Goal: Task Accomplishment & Management: Use online tool/utility

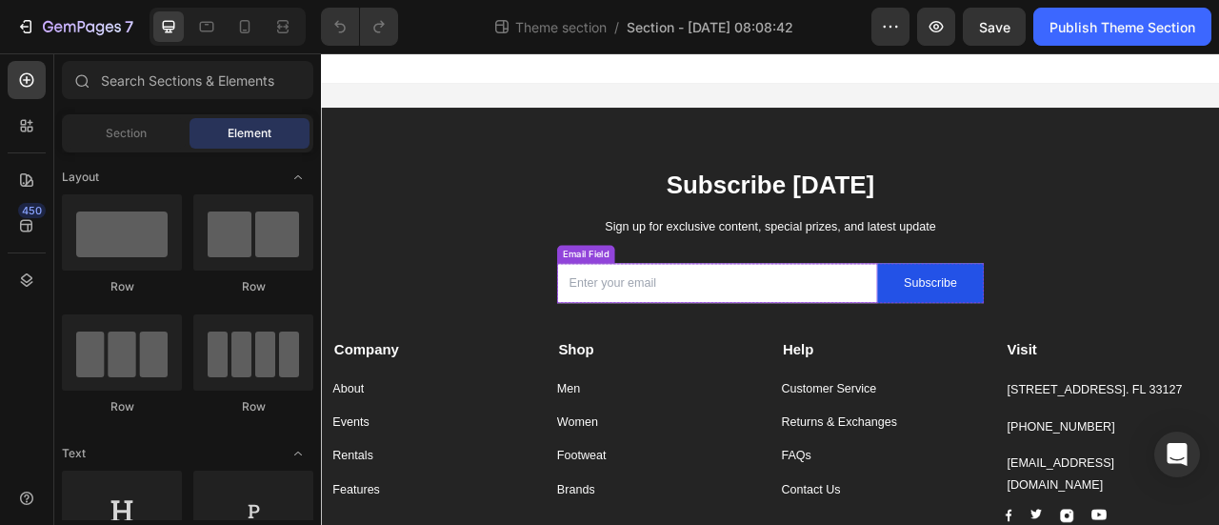
click at [670, 343] on input "email" at bounding box center [825, 345] width 408 height 50
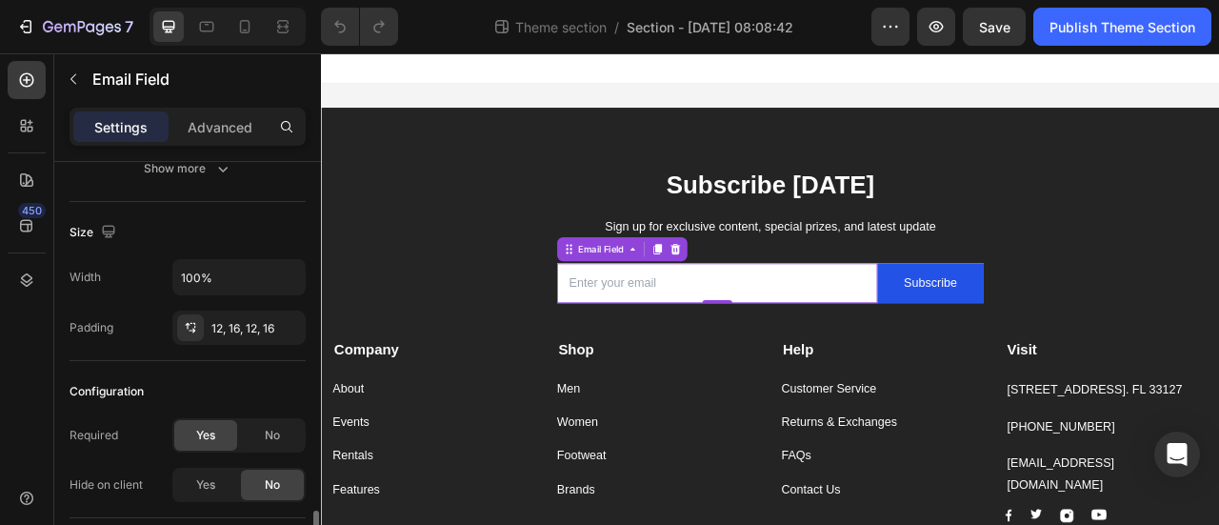
scroll to position [449, 0]
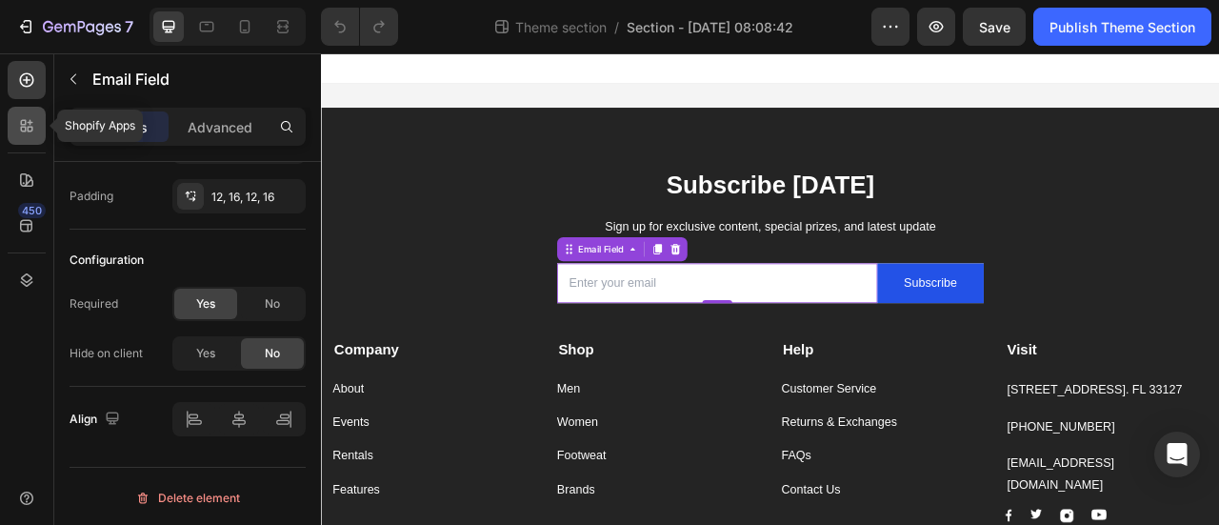
click at [27, 134] on icon at bounding box center [26, 125] width 19 height 19
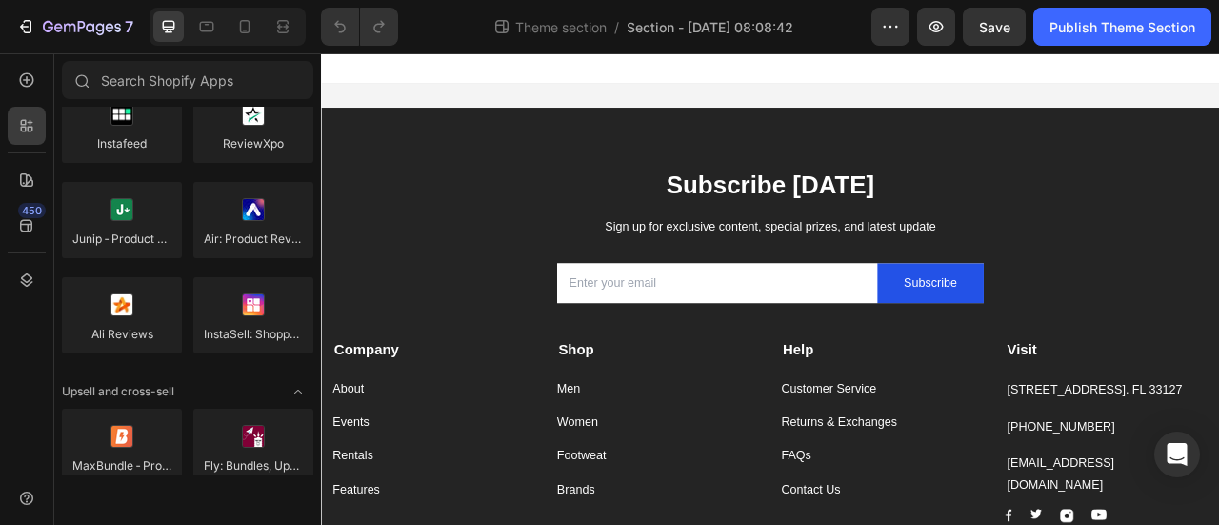
scroll to position [855, 0]
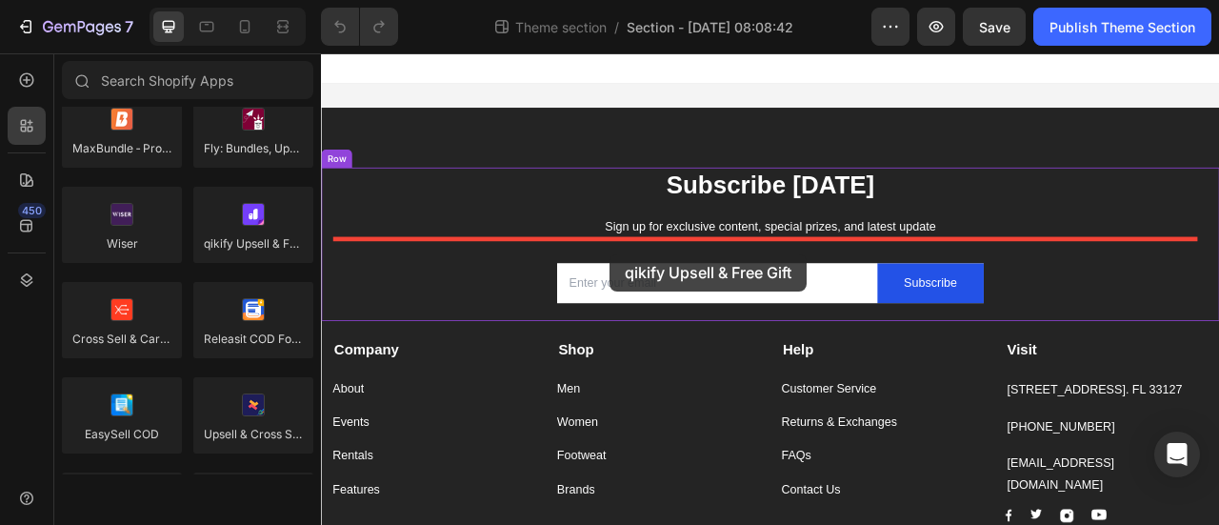
drag, startPoint x: 580, startPoint y: 298, endPoint x: 688, endPoint y: 309, distance: 109.1
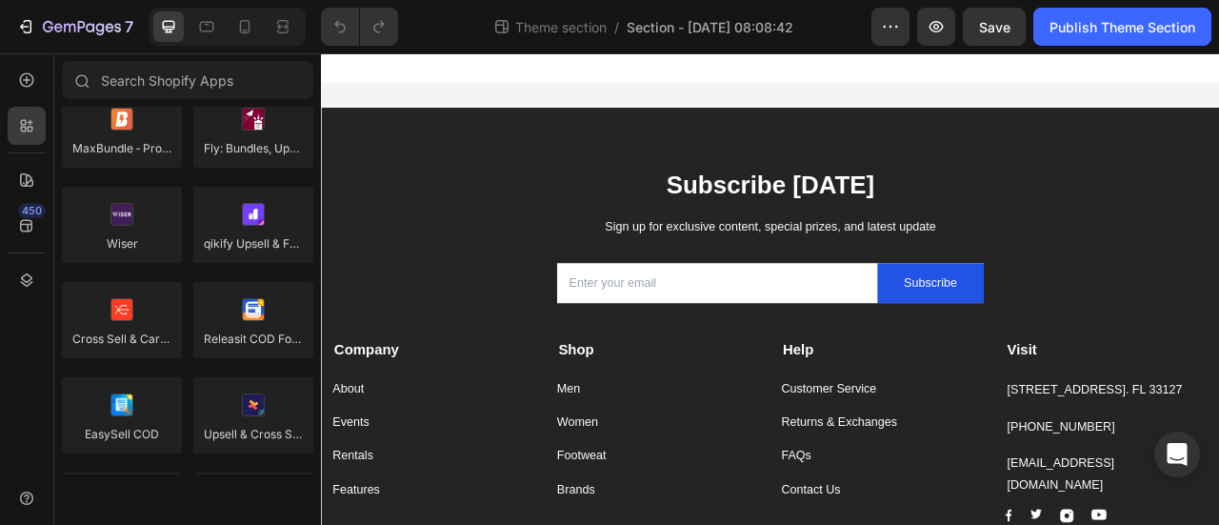
scroll to position [0, 0]
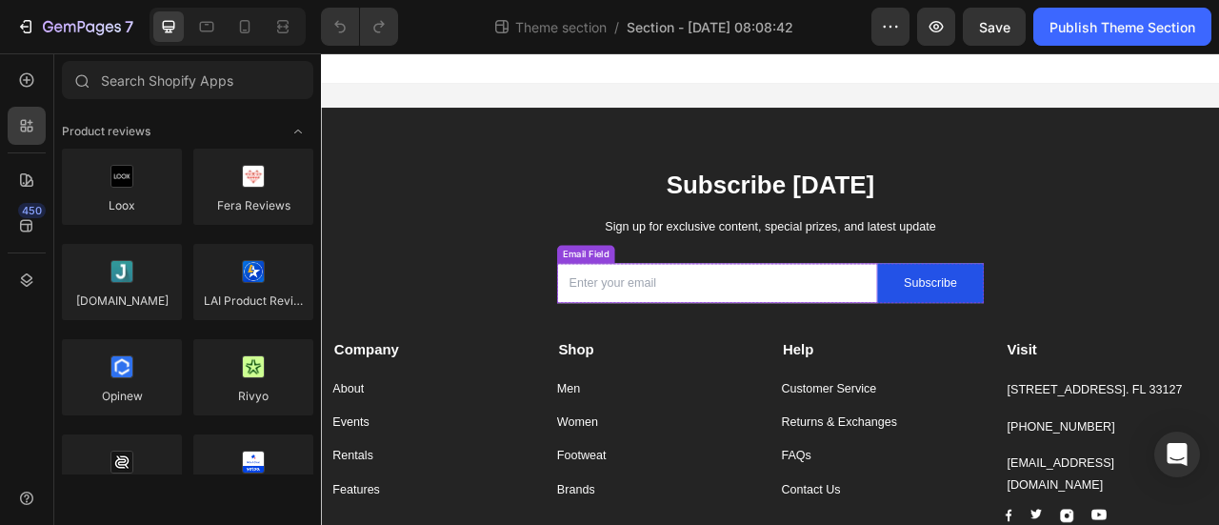
click at [663, 338] on input "email" at bounding box center [825, 345] width 408 height 50
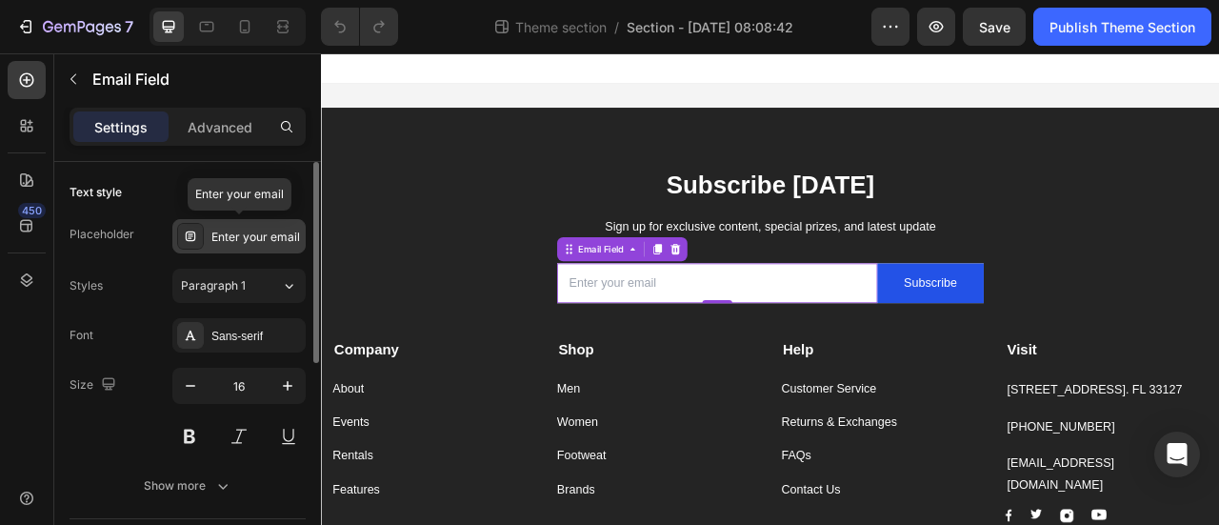
click at [232, 235] on div "Enter your email" at bounding box center [256, 237] width 90 height 17
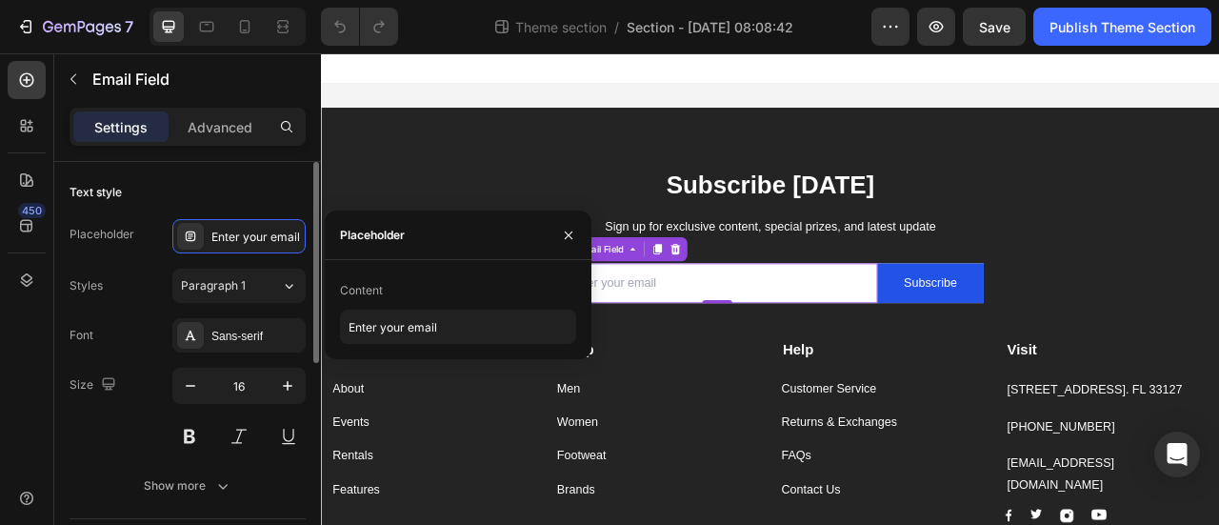
click at [126, 258] on div "Placeholder Enter your email Styles Paragraph 1 Font Sans-serif Size 16 Show mo…" at bounding box center [188, 361] width 236 height 284
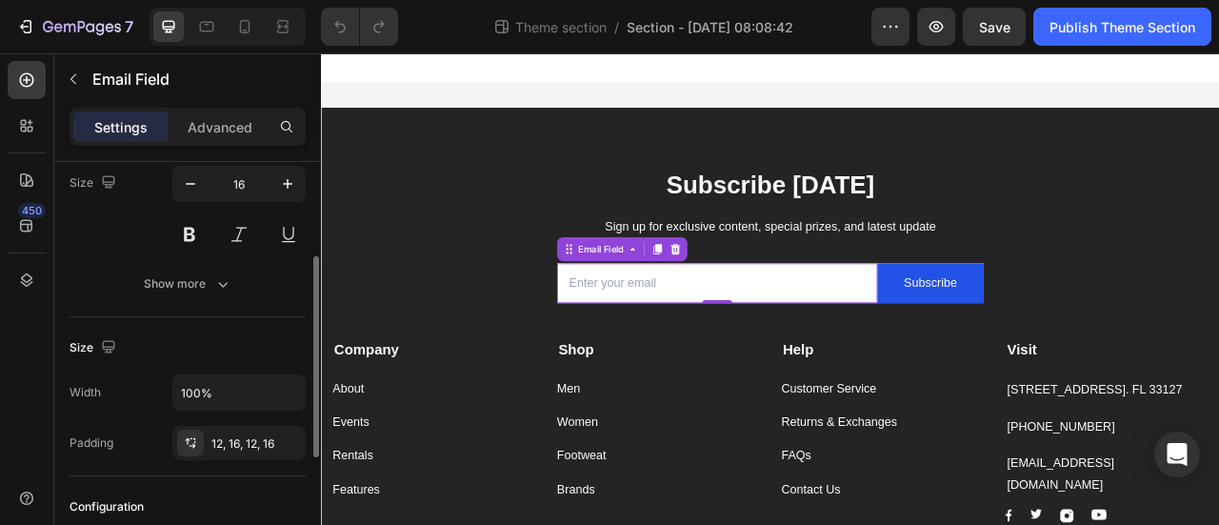
scroll to position [160, 0]
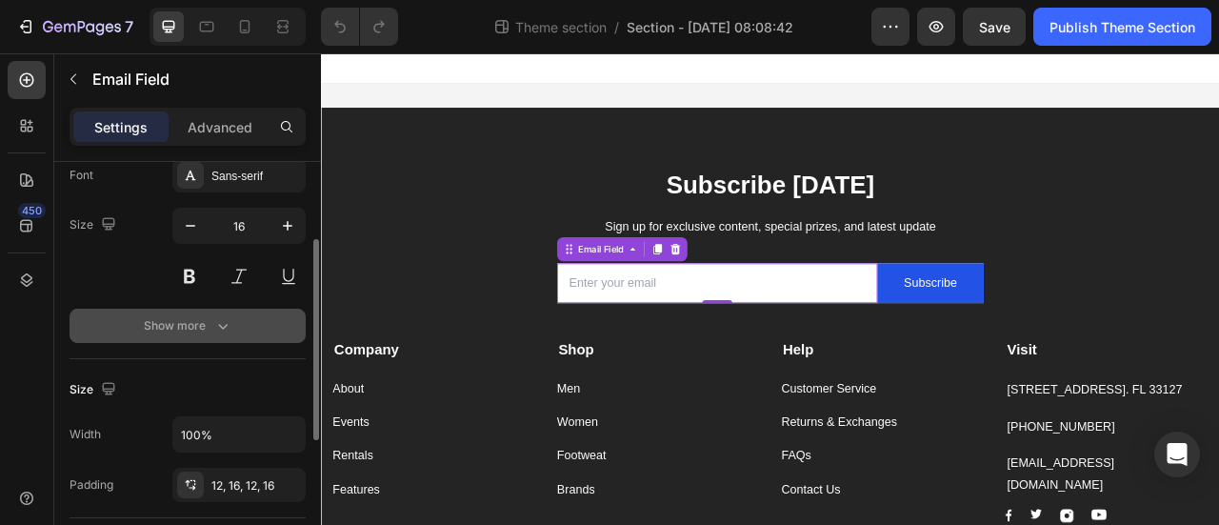
click at [199, 321] on div "Show more" at bounding box center [188, 325] width 89 height 19
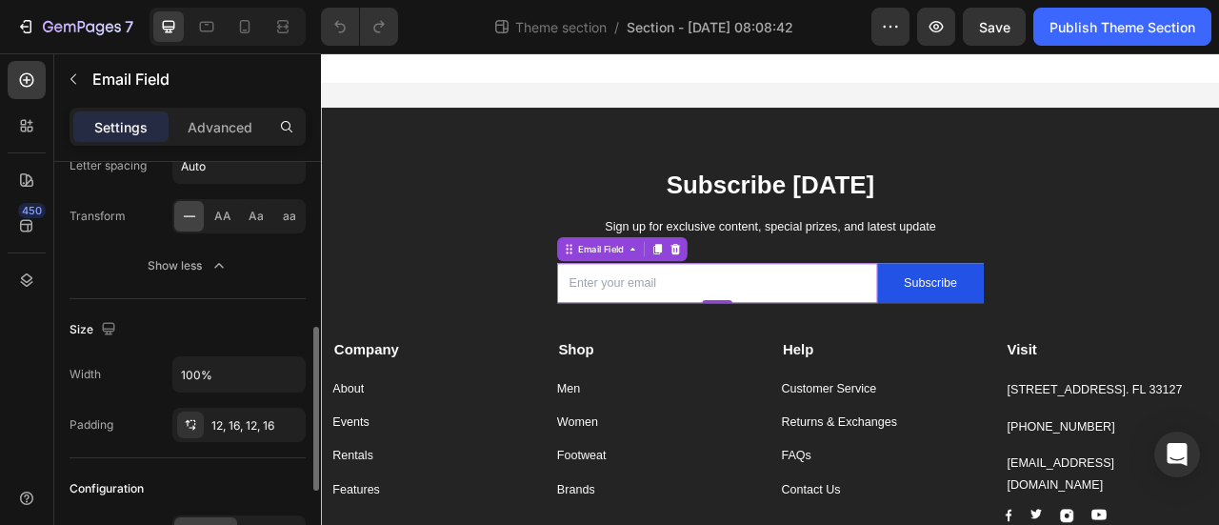
scroll to position [0, 0]
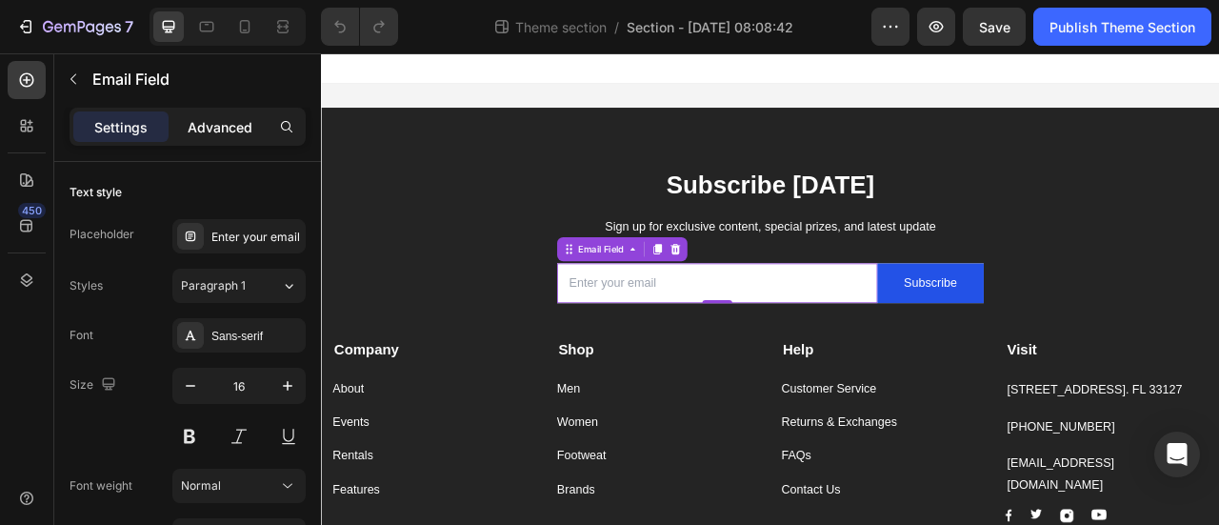
click at [230, 123] on p "Advanced" at bounding box center [220, 127] width 65 height 20
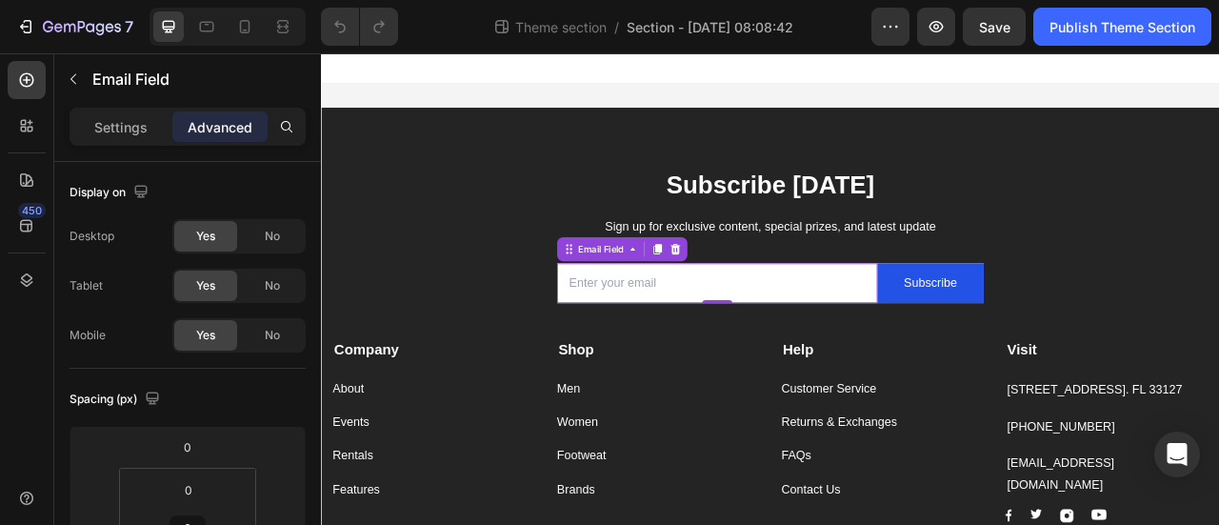
click at [130, 145] on div "Settings Advanced" at bounding box center [188, 127] width 236 height 38
click at [128, 137] on div "Settings" at bounding box center [120, 126] width 95 height 30
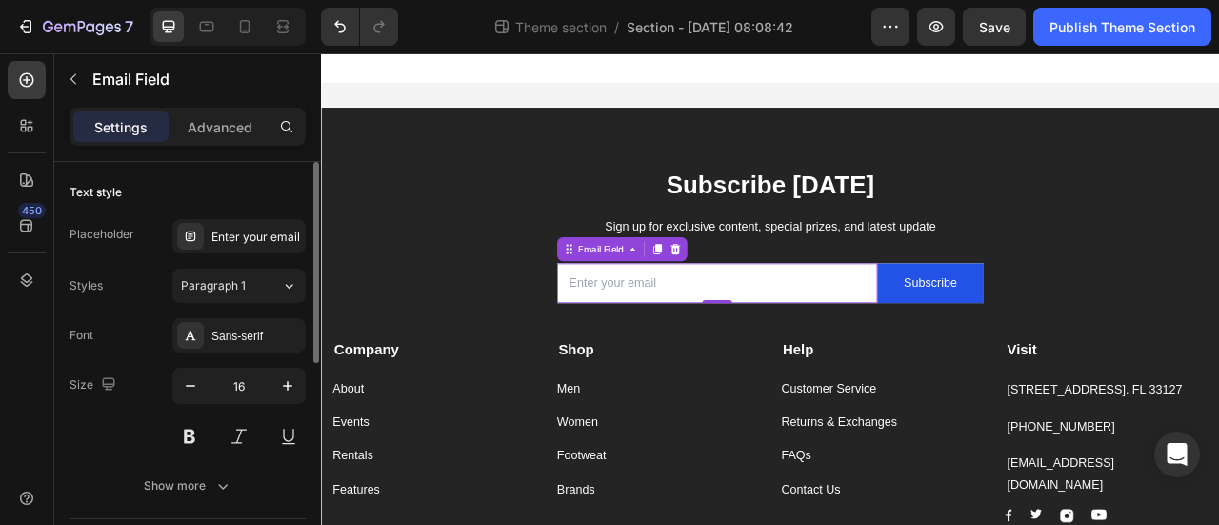
click at [124, 229] on div "Placeholder" at bounding box center [102, 234] width 65 height 17
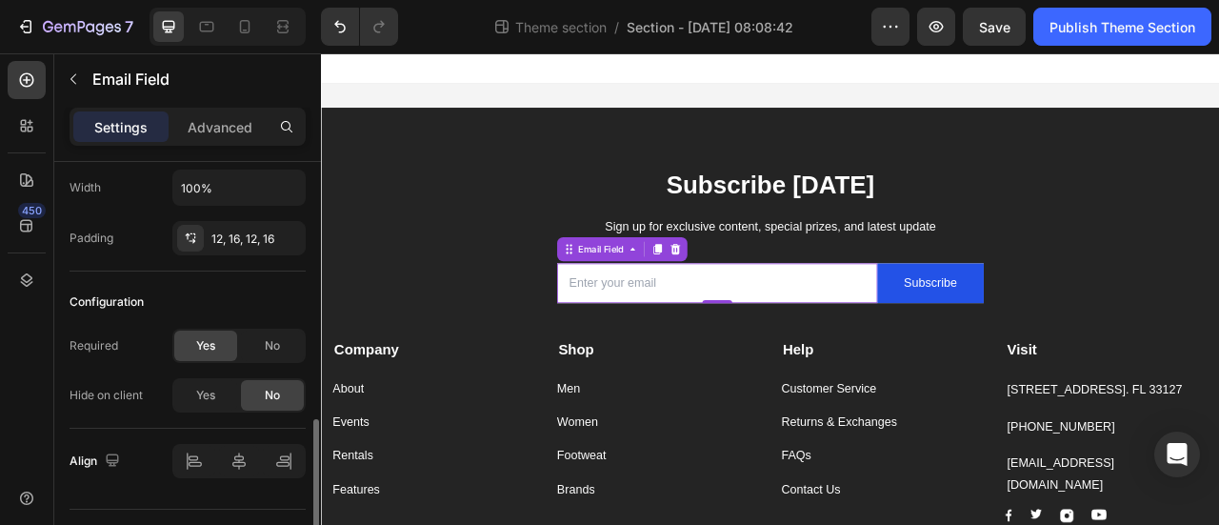
scroll to position [449, 0]
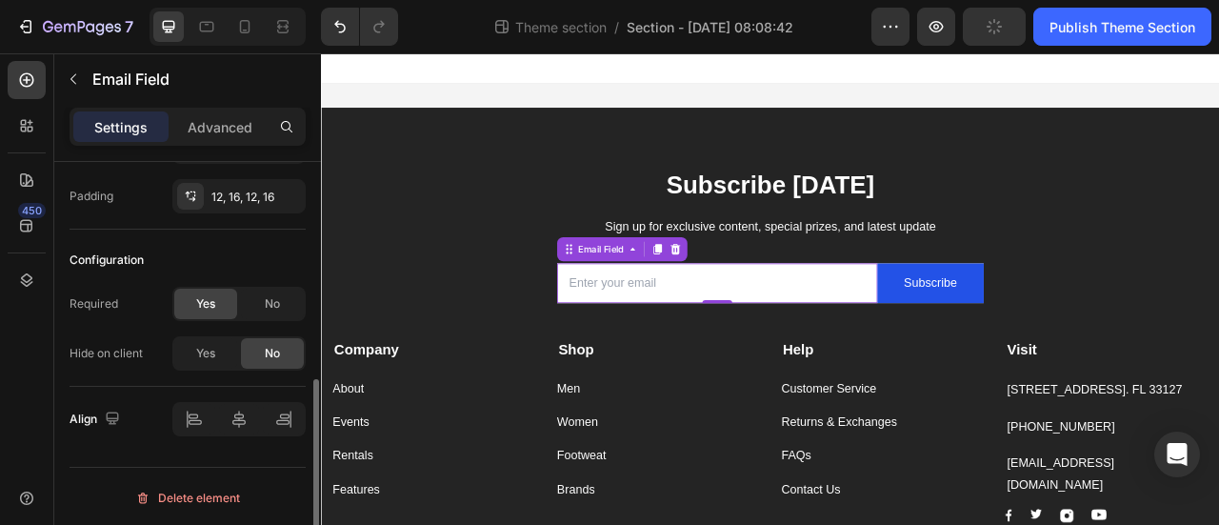
click at [209, 306] on span "Yes" at bounding box center [205, 303] width 19 height 17
click at [200, 353] on span "Yes" at bounding box center [205, 353] width 19 height 17
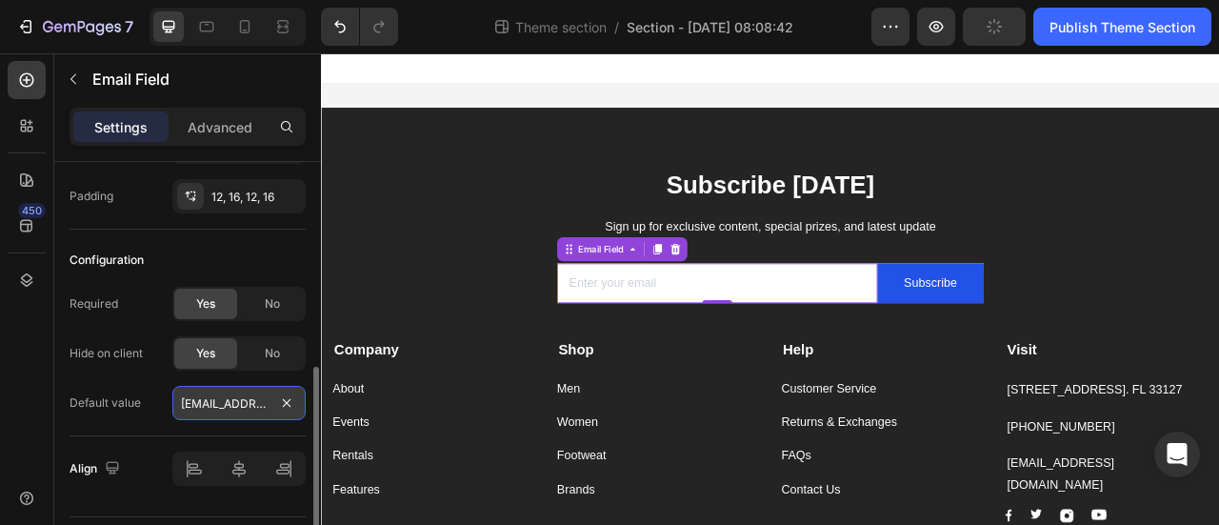
click at [224, 409] on input "[EMAIL_ADDRESS][DOMAIN_NAME]" at bounding box center [238, 403] width 133 height 34
click at [153, 369] on div "Required Yes No Hide on client Yes No Default value [EMAIL_ADDRESS][DOMAIN_NAME]" at bounding box center [188, 353] width 236 height 133
click at [685, 348] on input "email" at bounding box center [825, 345] width 408 height 50
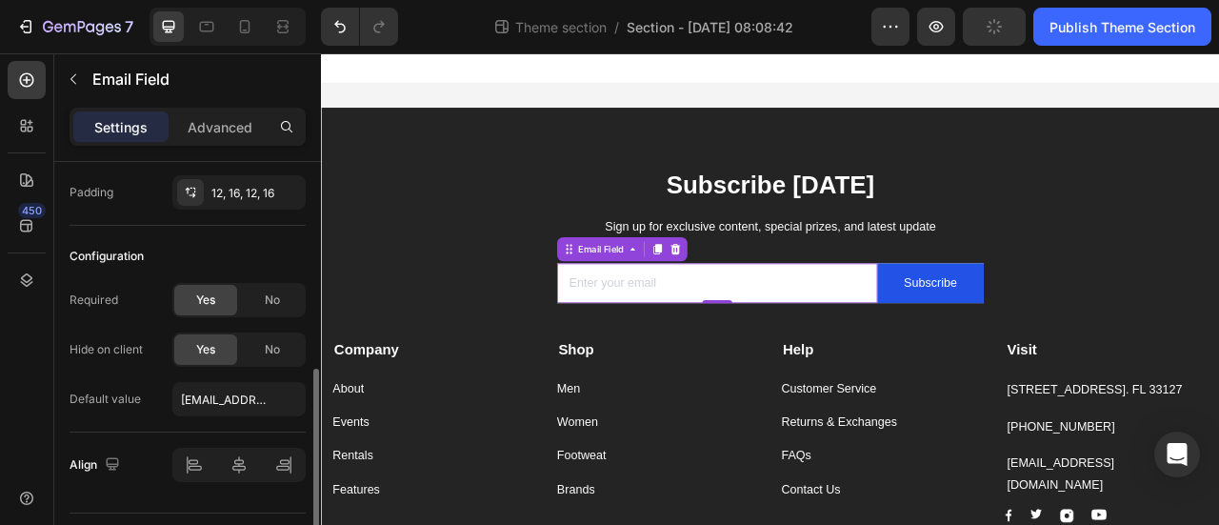
click at [128, 372] on div "Required Yes No Hide on client Yes No Default value [EMAIL_ADDRESS][DOMAIN_NAME]" at bounding box center [188, 349] width 236 height 133
click at [265, 342] on span "No" at bounding box center [272, 348] width 15 height 17
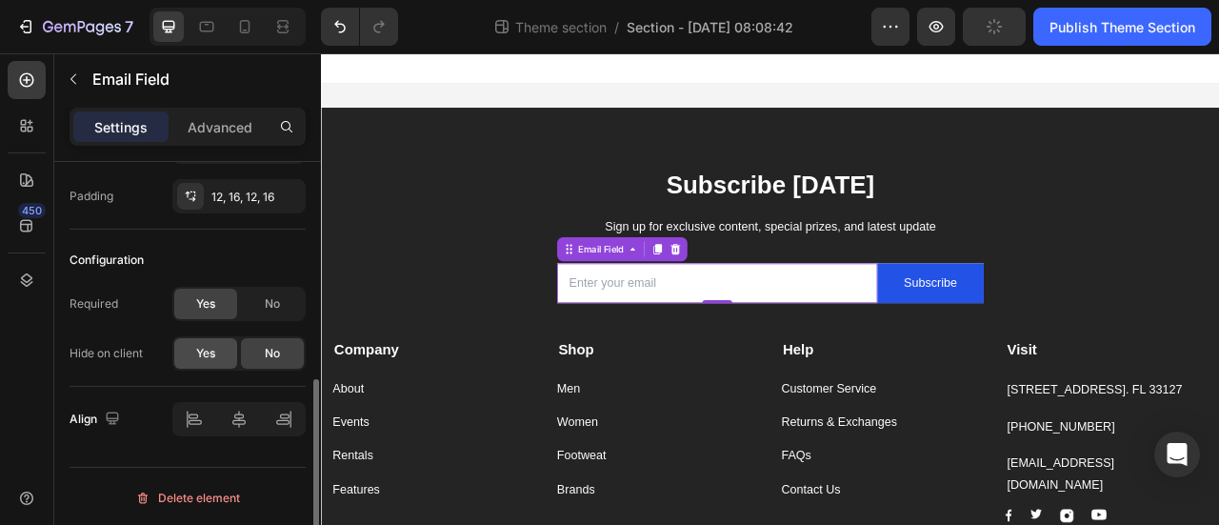
click at [226, 349] on div "Yes" at bounding box center [205, 353] width 63 height 30
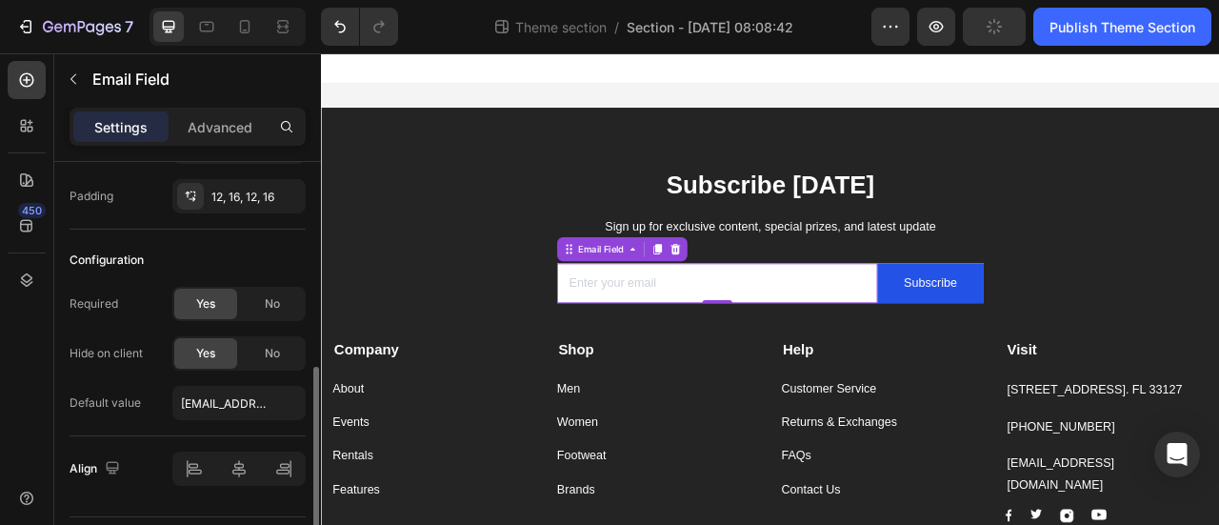
scroll to position [498, 0]
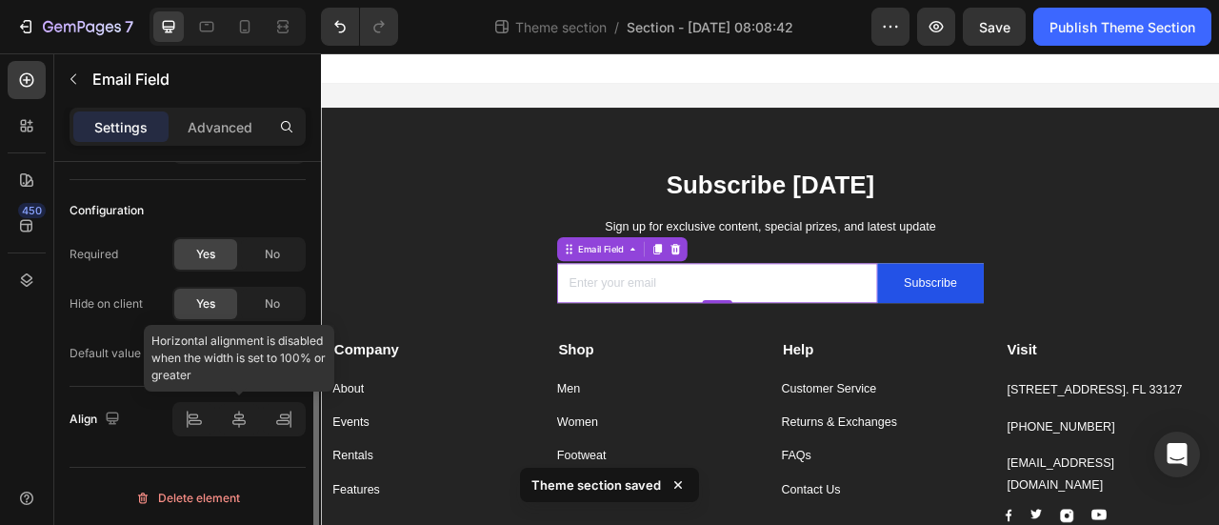
click at [235, 422] on div at bounding box center [238, 419] width 133 height 34
click at [204, 418] on div at bounding box center [238, 419] width 133 height 34
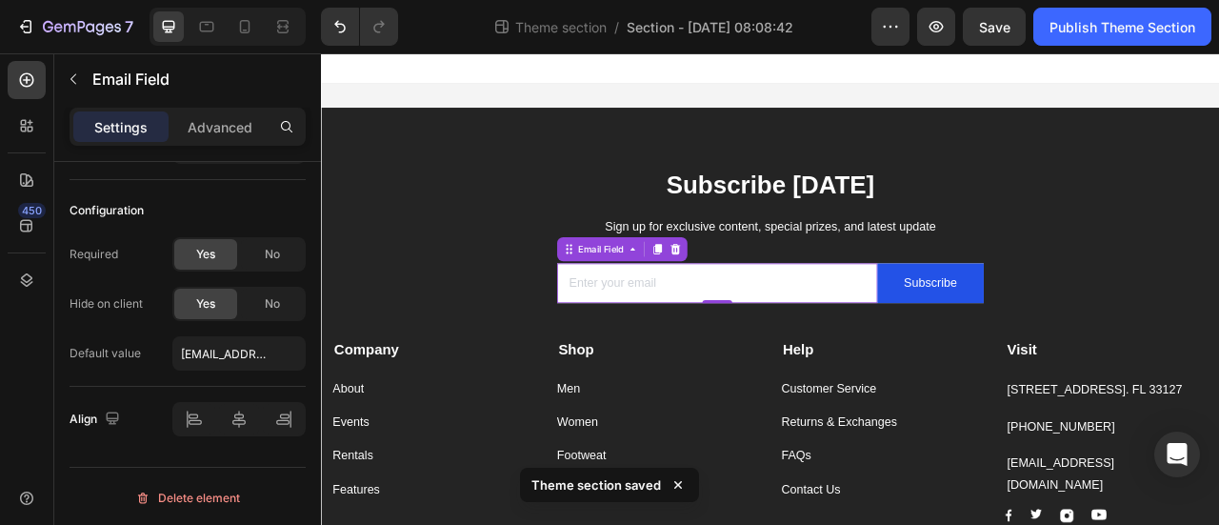
click at [679, 354] on input "email" at bounding box center [825, 345] width 408 height 50
type input "[EMAIL_ADDRESS][DOMAIN_NAME]"
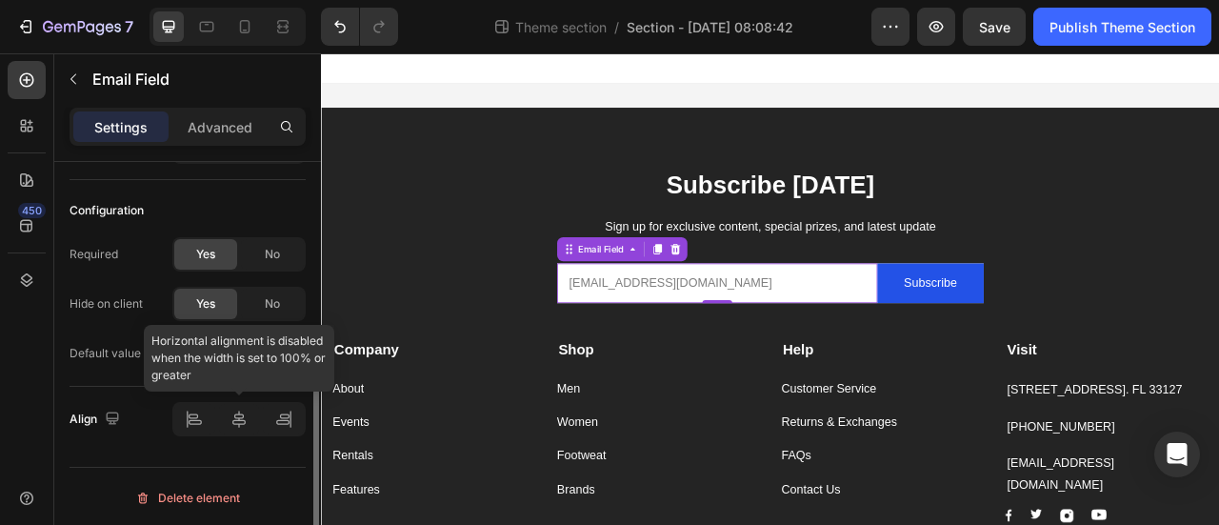
click at [289, 420] on div at bounding box center [238, 419] width 133 height 34
drag, startPoint x: 248, startPoint y: 412, endPoint x: 178, endPoint y: 402, distance: 70.3
click at [247, 412] on div at bounding box center [238, 419] width 133 height 34
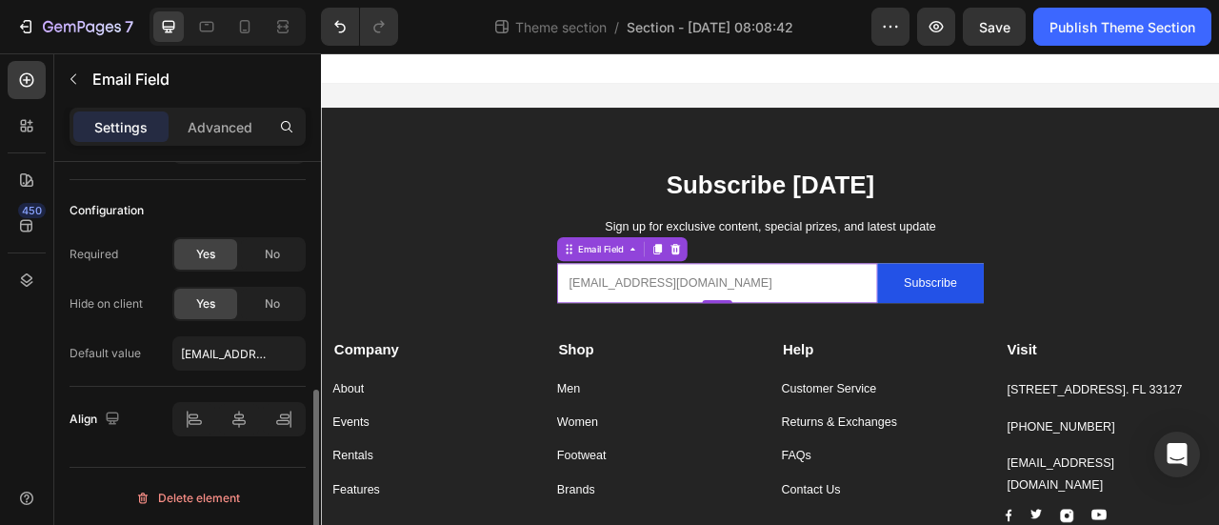
click at [150, 391] on div "Align" at bounding box center [188, 419] width 236 height 65
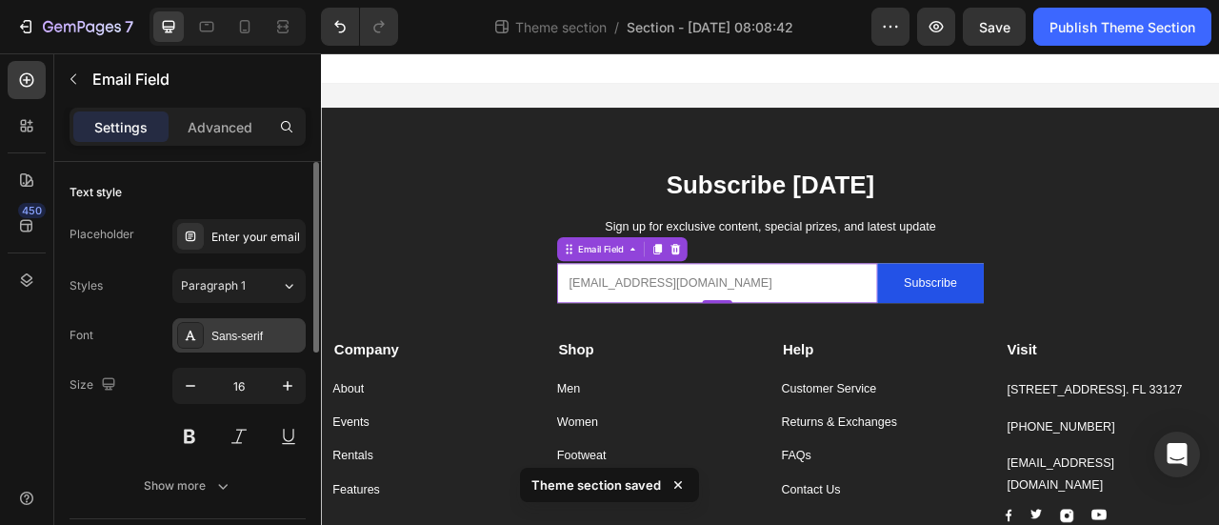
click at [269, 339] on div "Sans-serif" at bounding box center [256, 336] width 90 height 17
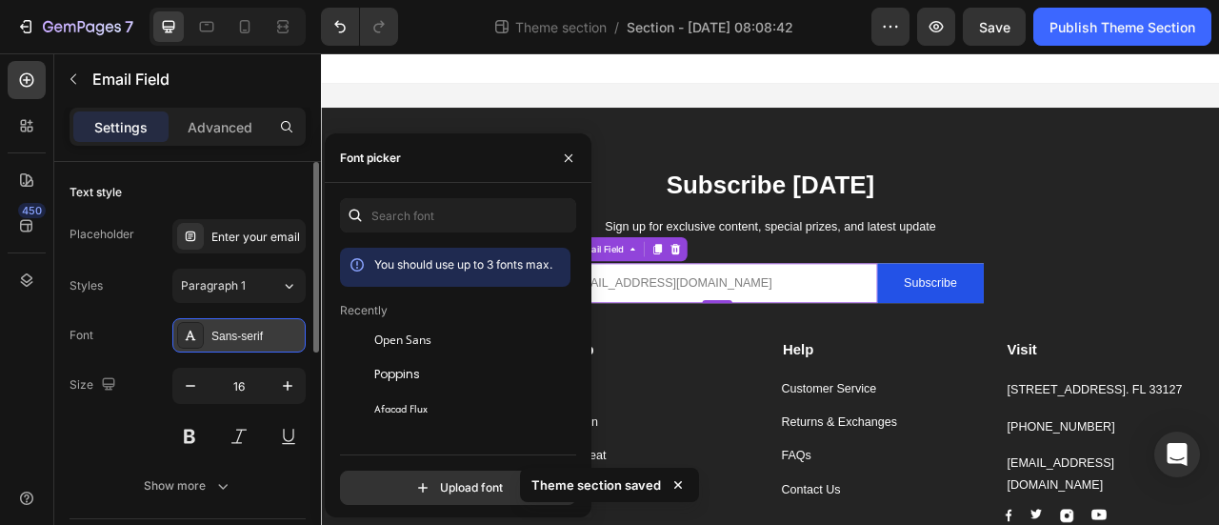
click at [269, 339] on div "Sans-serif" at bounding box center [256, 336] width 90 height 17
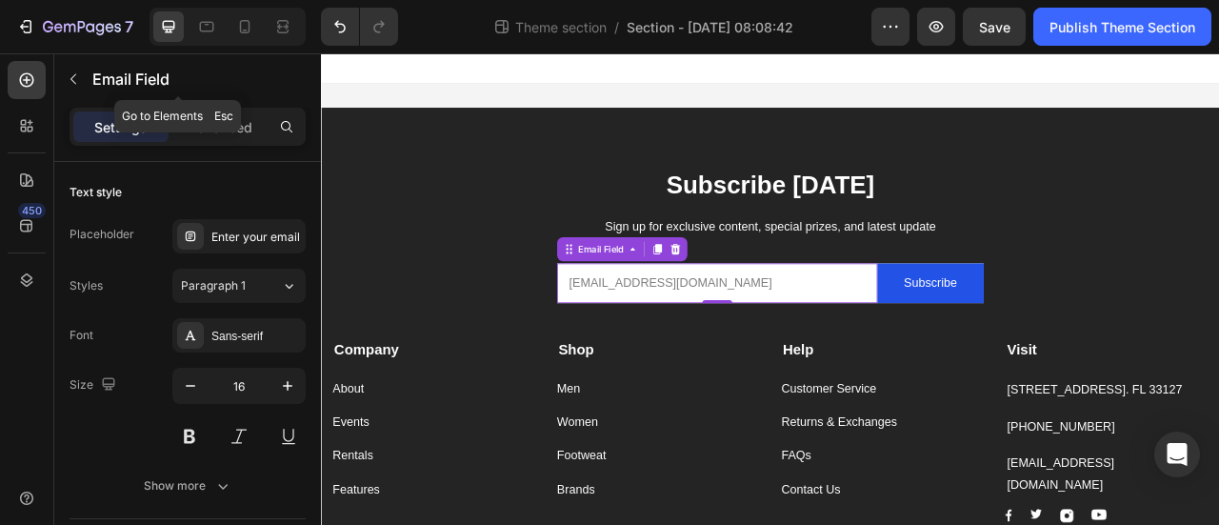
drag, startPoint x: 220, startPoint y: 94, endPoint x: 217, endPoint y: 104, distance: 9.9
click at [220, 96] on div "Email Field" at bounding box center [178, 79] width 248 height 50
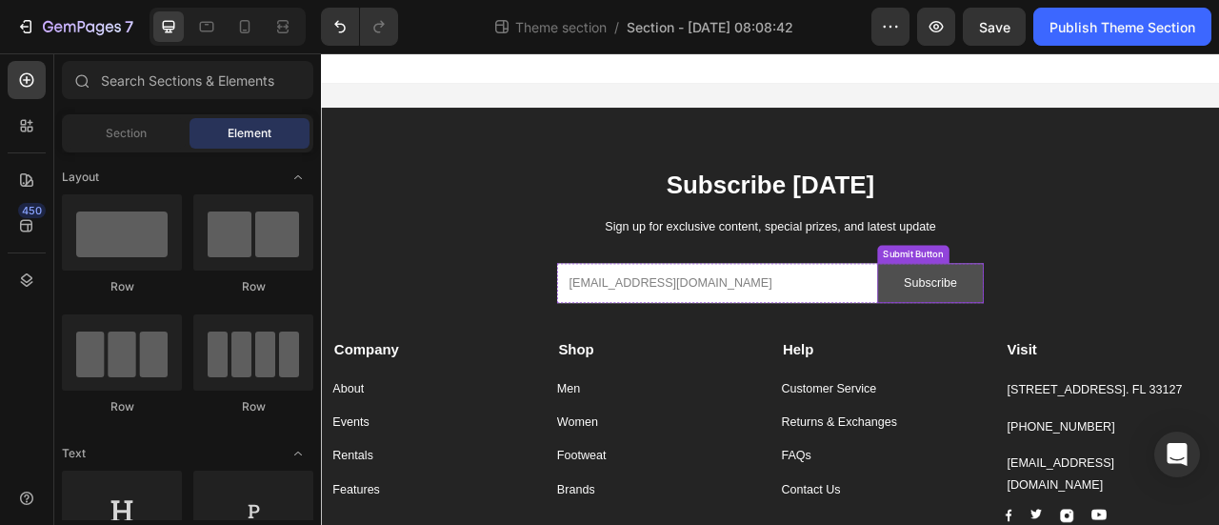
click at [1146, 339] on button "Subscribe" at bounding box center [1096, 345] width 136 height 50
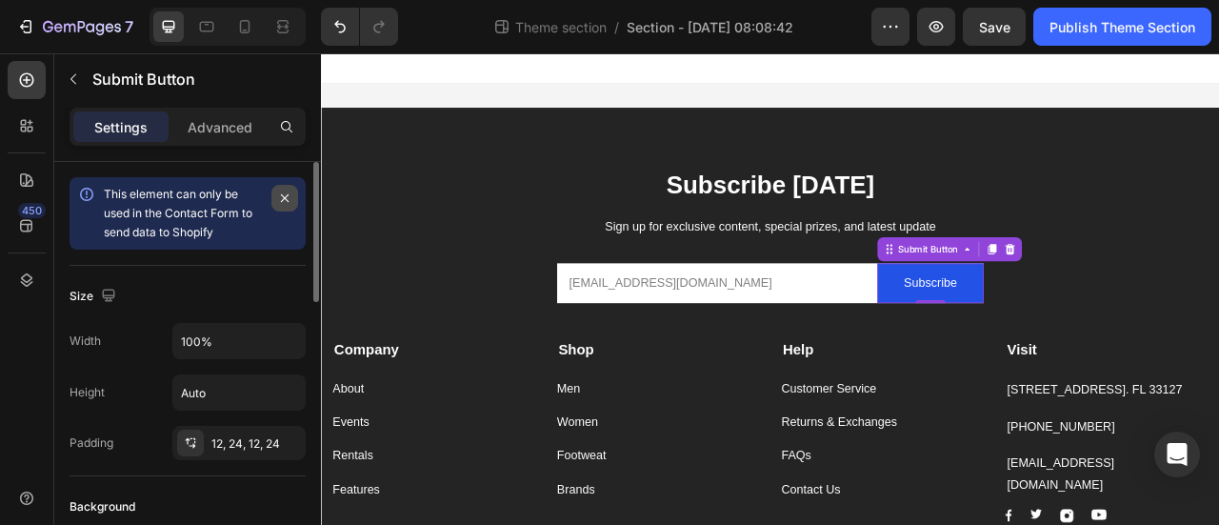
click at [280, 195] on icon "button" at bounding box center [284, 197] width 15 height 15
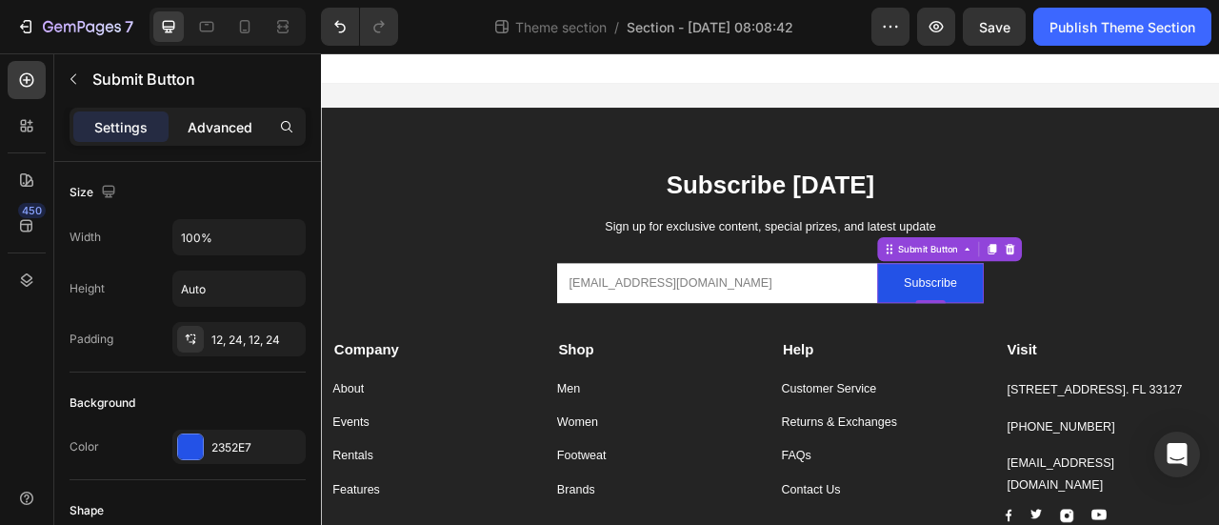
click at [215, 129] on p "Advanced" at bounding box center [220, 127] width 65 height 20
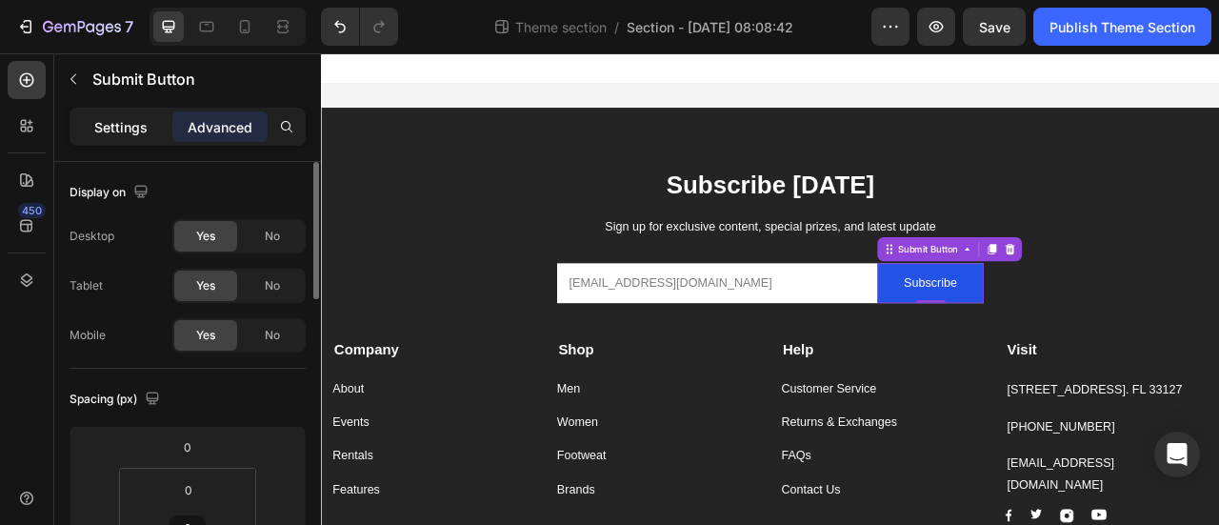
click at [124, 120] on p "Settings" at bounding box center [120, 127] width 53 height 20
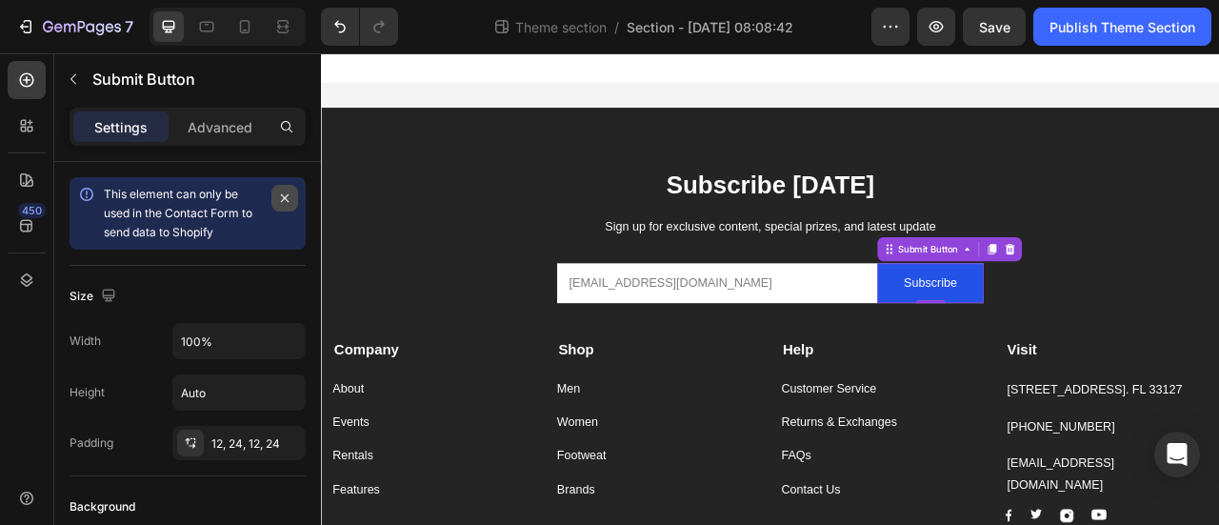
click at [284, 200] on icon "button" at bounding box center [284, 197] width 15 height 15
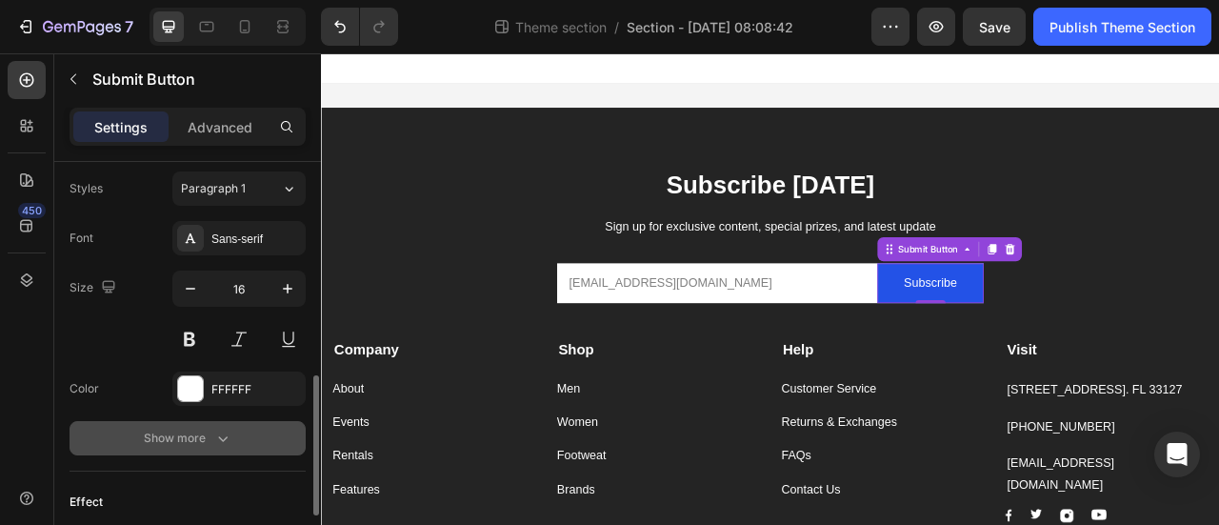
scroll to position [825, 0]
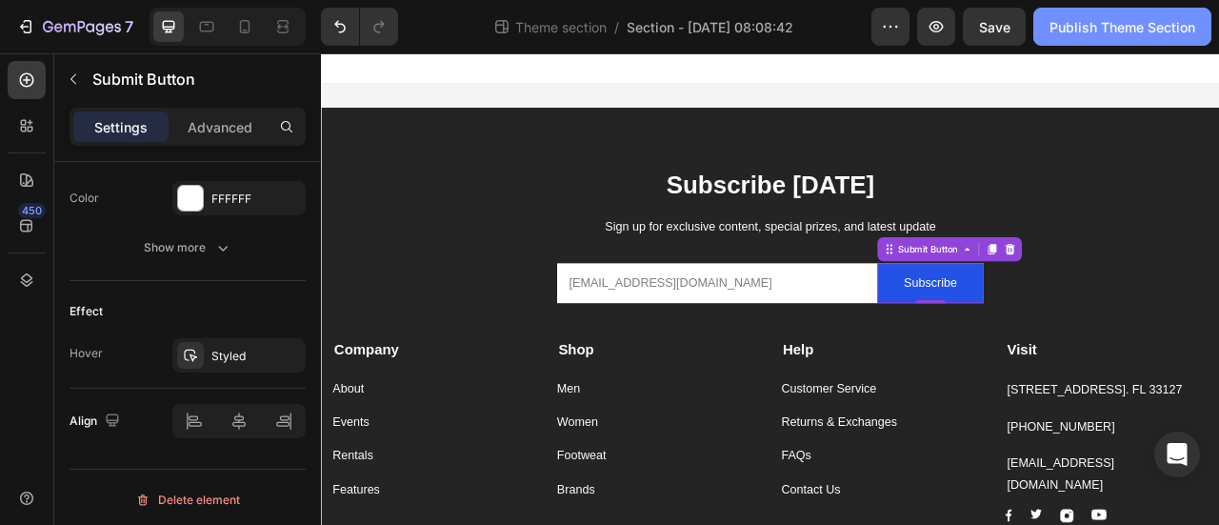
click at [1095, 30] on div "Publish Theme Section" at bounding box center [1122, 27] width 146 height 20
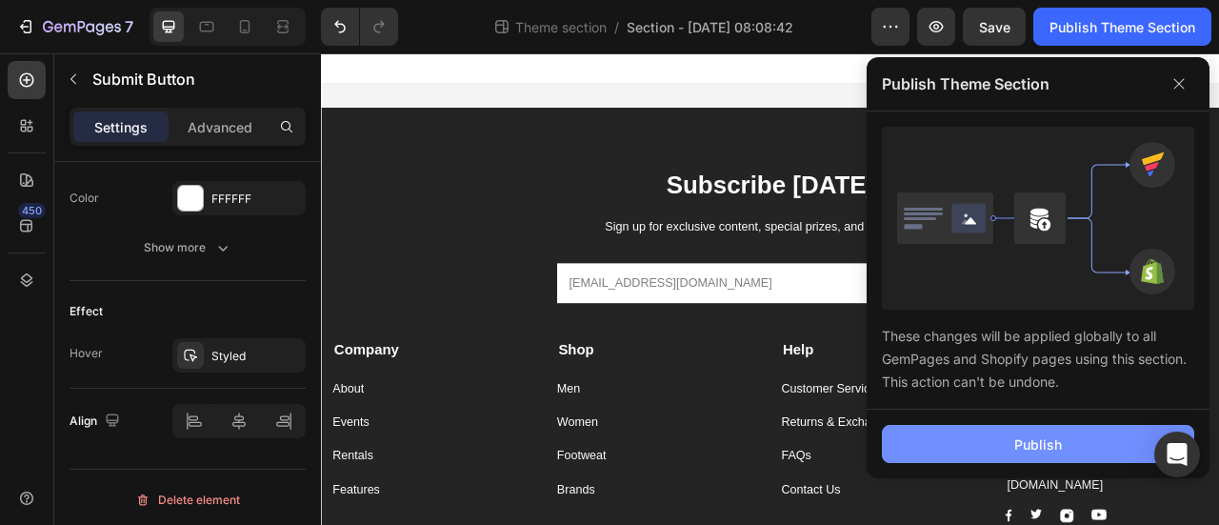
click at [1020, 442] on div "Publish" at bounding box center [1038, 444] width 48 height 20
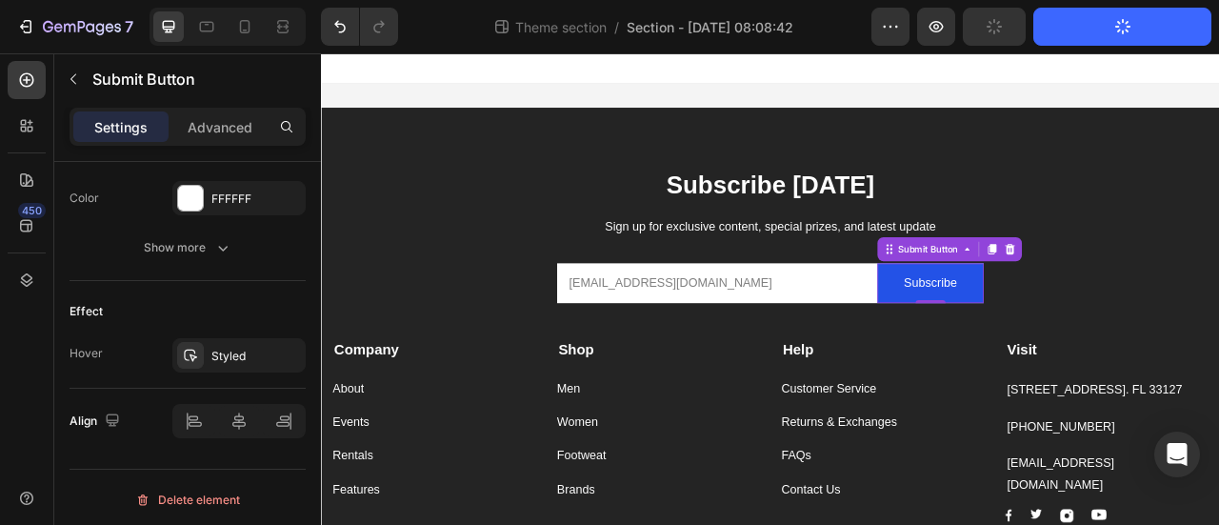
scroll to position [190, 0]
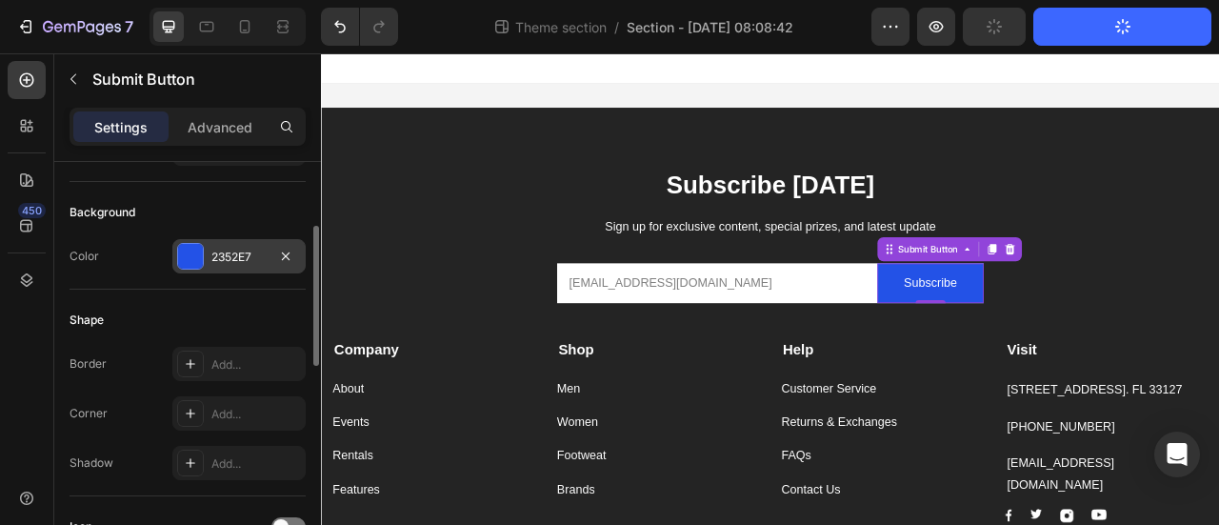
click at [253, 251] on div "2352E7" at bounding box center [238, 257] width 55 height 17
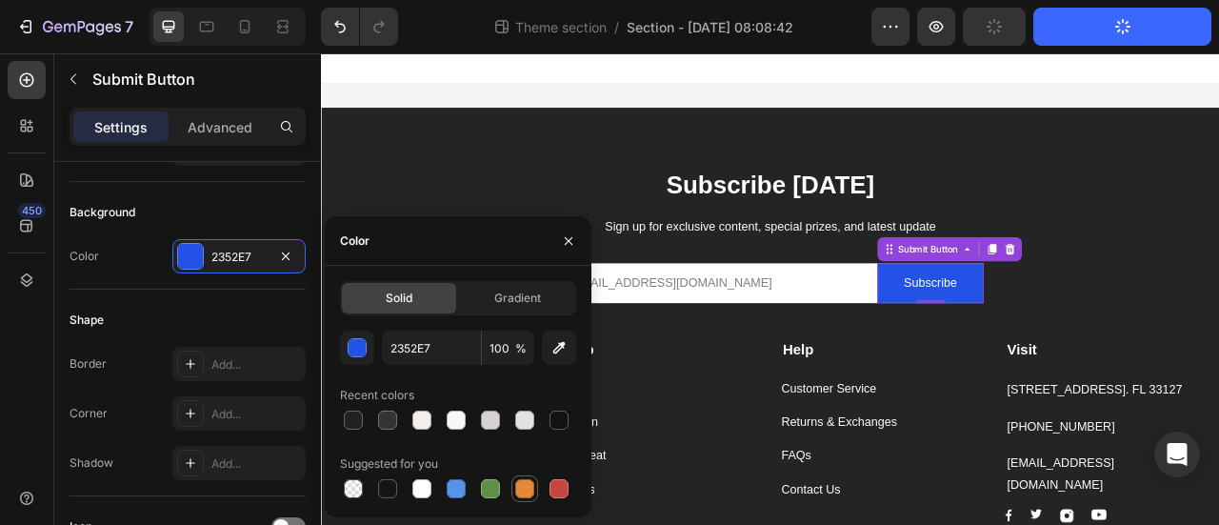
click at [524, 491] on div at bounding box center [524, 488] width 19 height 19
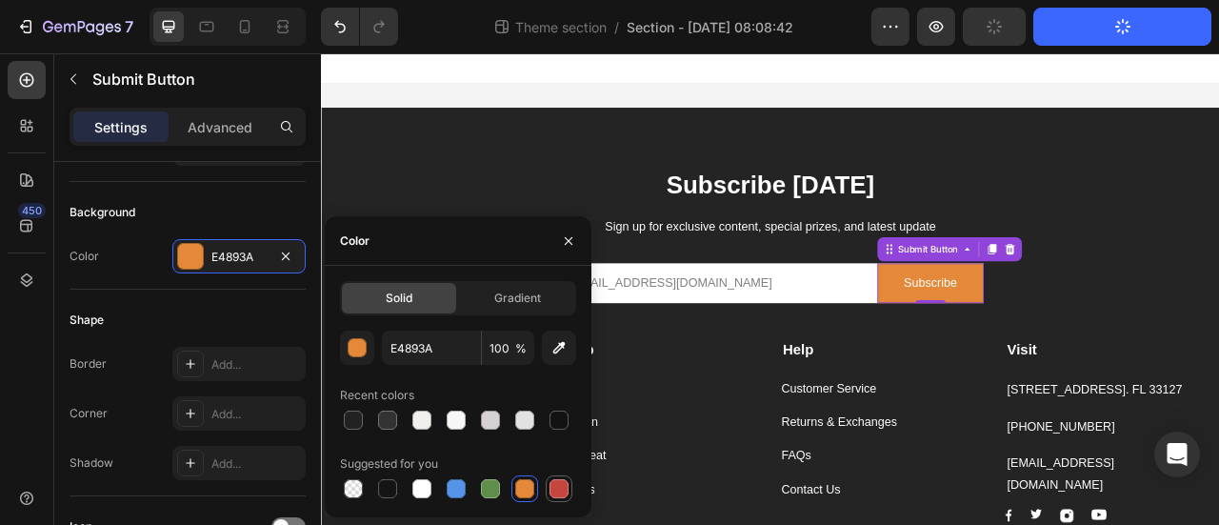
click at [552, 489] on div at bounding box center [558, 488] width 19 height 19
click at [455, 491] on div at bounding box center [456, 488] width 19 height 19
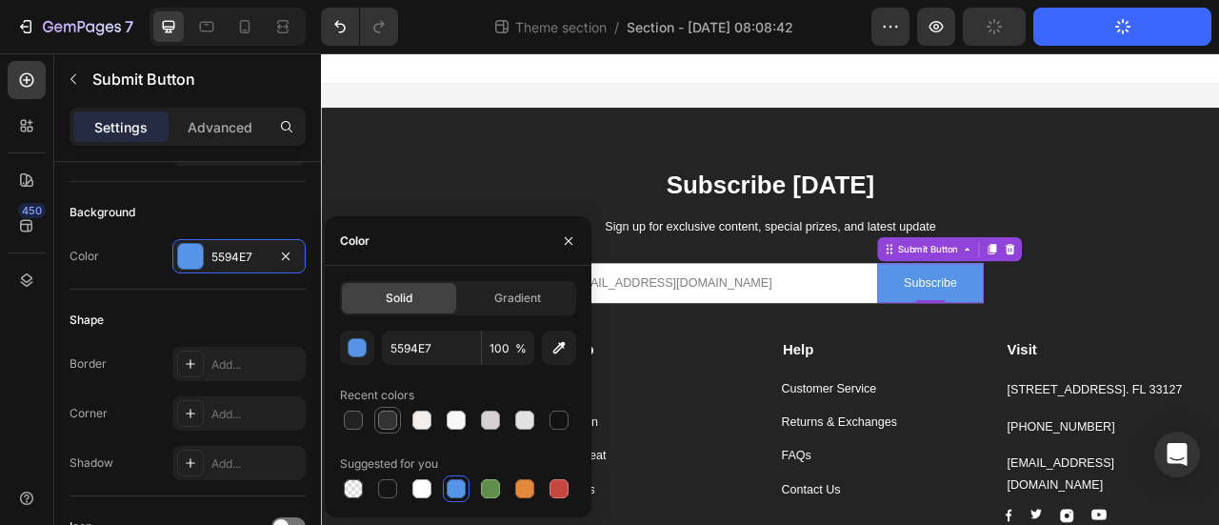
click at [390, 418] on div at bounding box center [387, 419] width 19 height 19
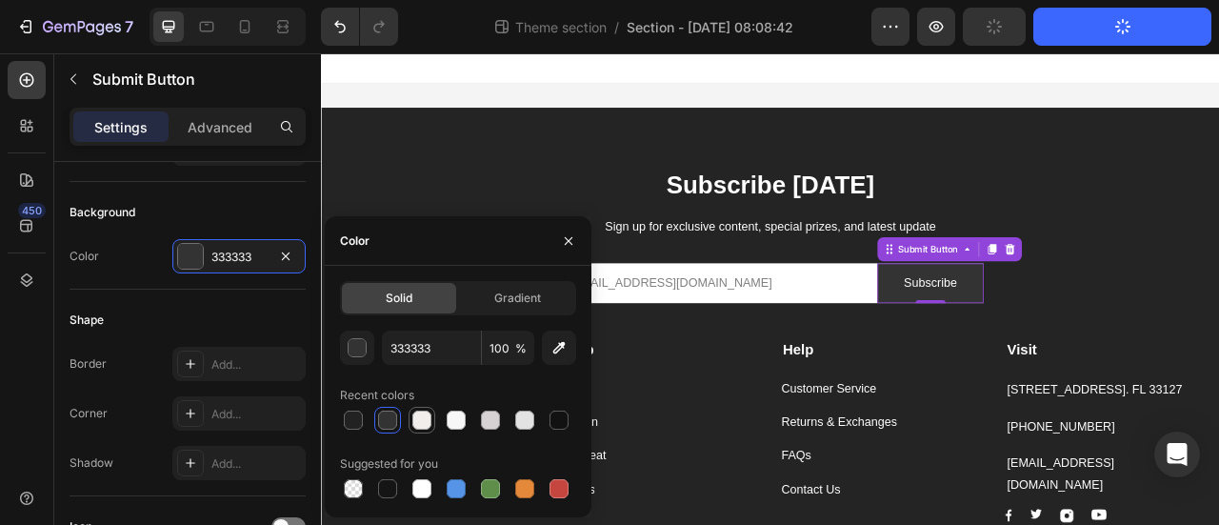
click at [420, 416] on div at bounding box center [421, 419] width 19 height 19
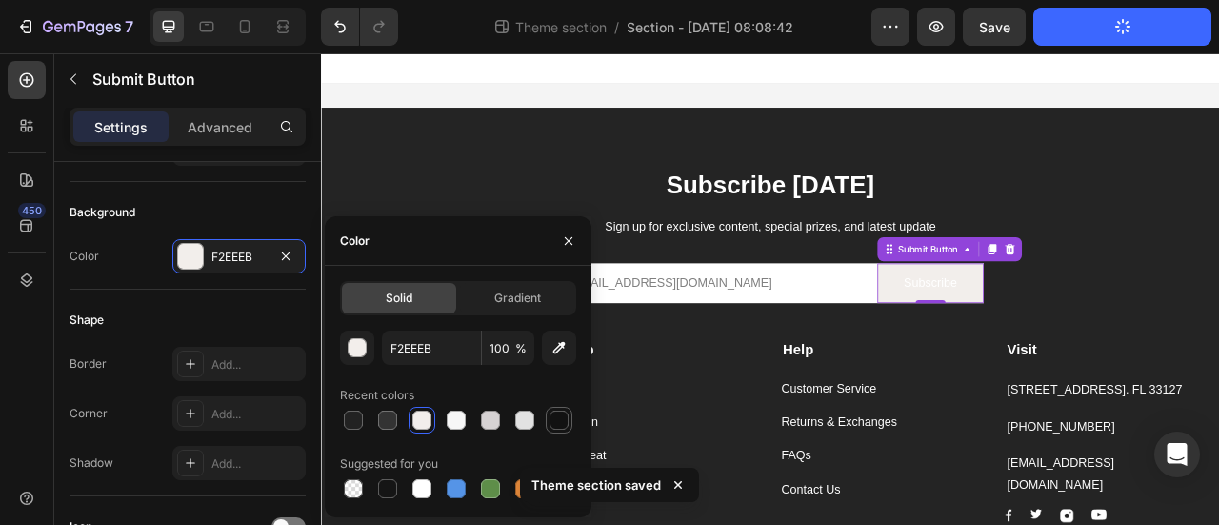
click at [561, 418] on div at bounding box center [558, 419] width 19 height 19
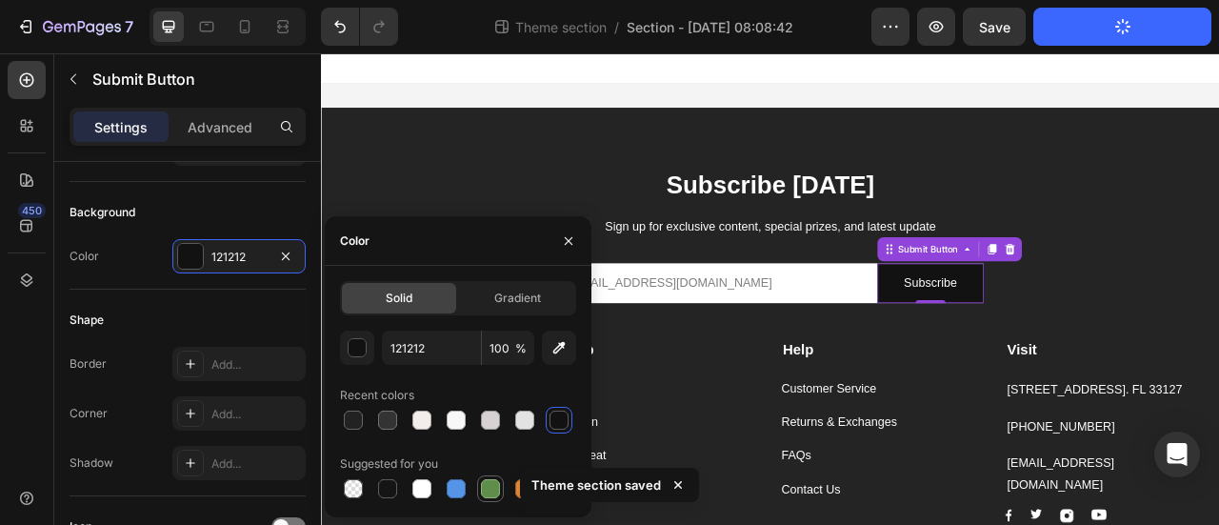
click at [489, 490] on div at bounding box center [490, 488] width 19 height 19
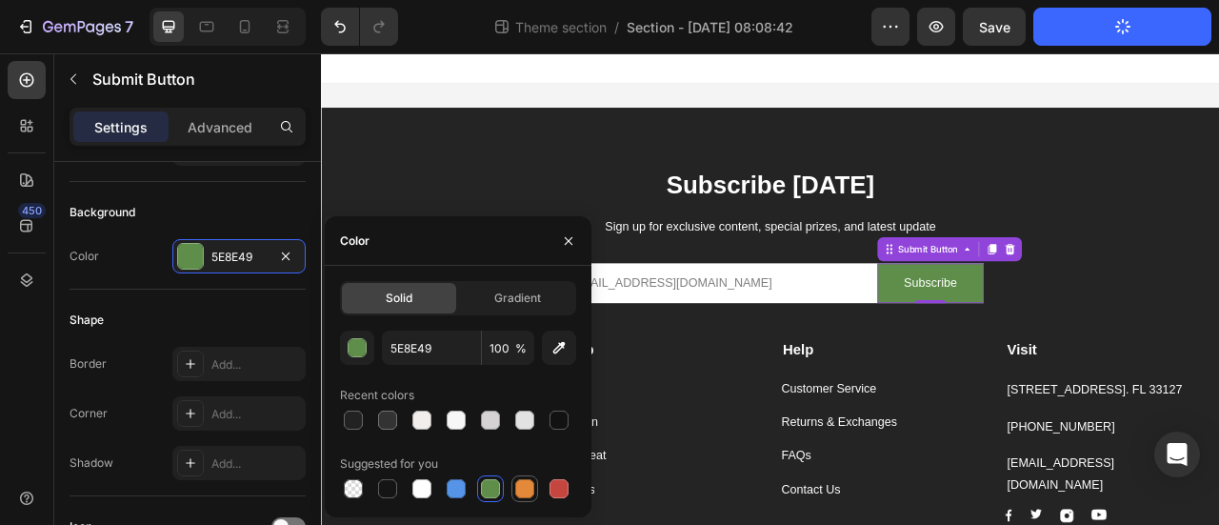
click at [528, 493] on div at bounding box center [524, 488] width 19 height 19
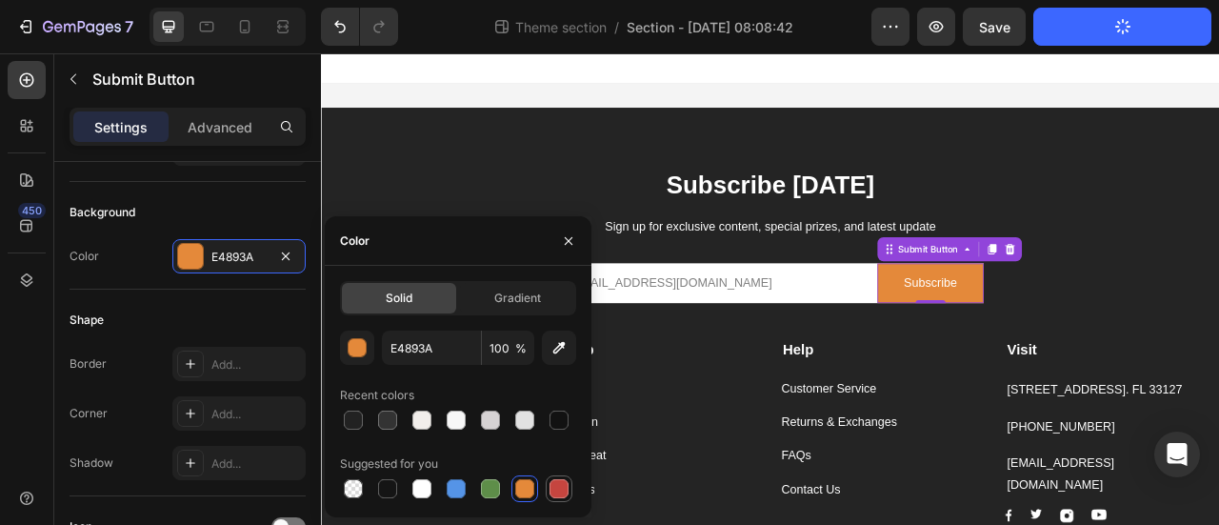
click at [547, 483] on div at bounding box center [559, 488] width 27 height 27
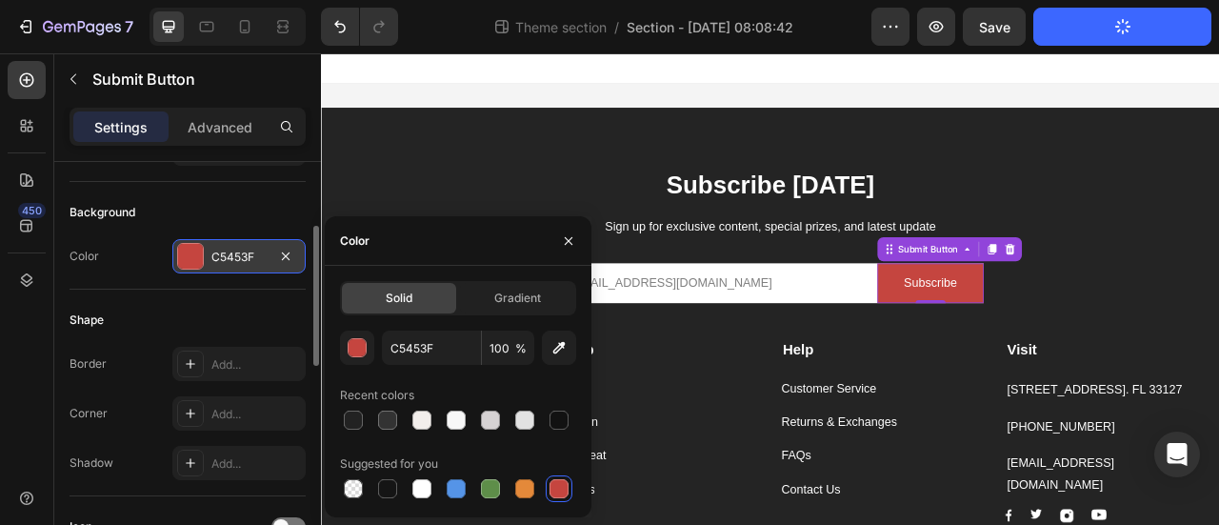
click at [189, 257] on div at bounding box center [190, 256] width 25 height 25
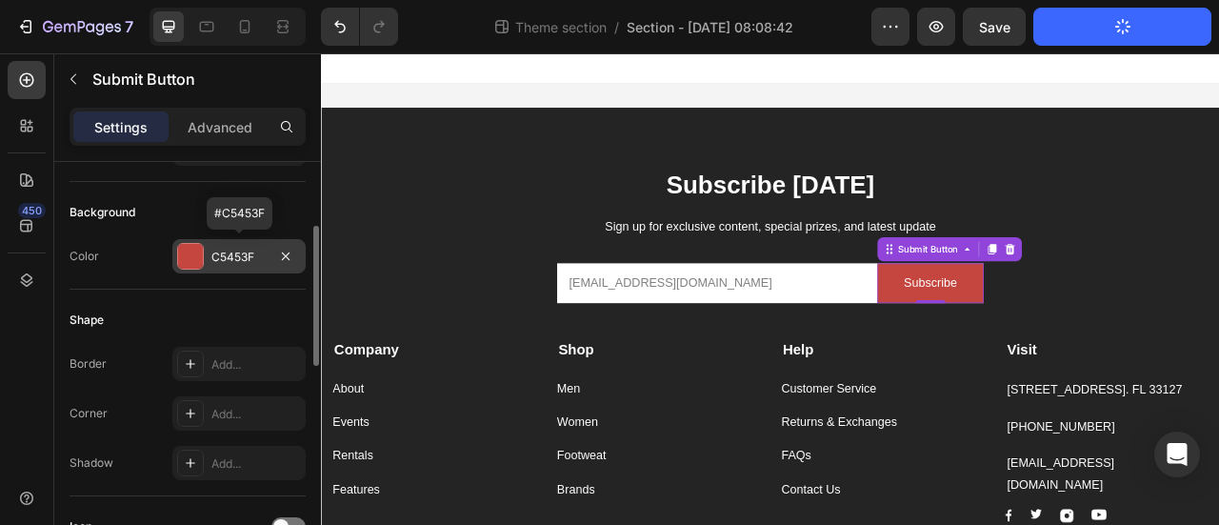
click at [190, 254] on div at bounding box center [190, 256] width 25 height 25
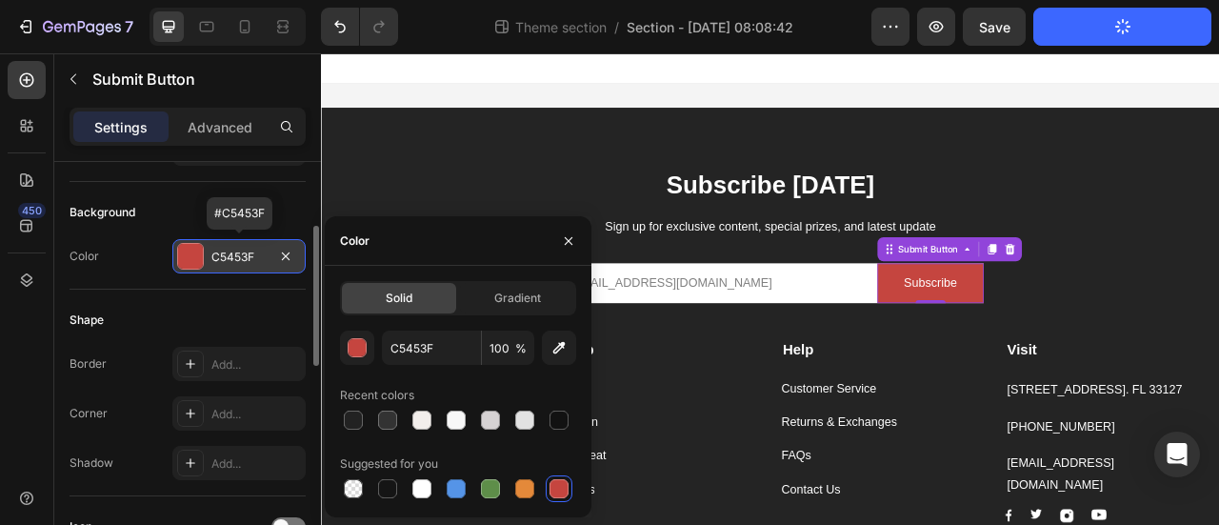
click at [190, 254] on div at bounding box center [190, 256] width 25 height 25
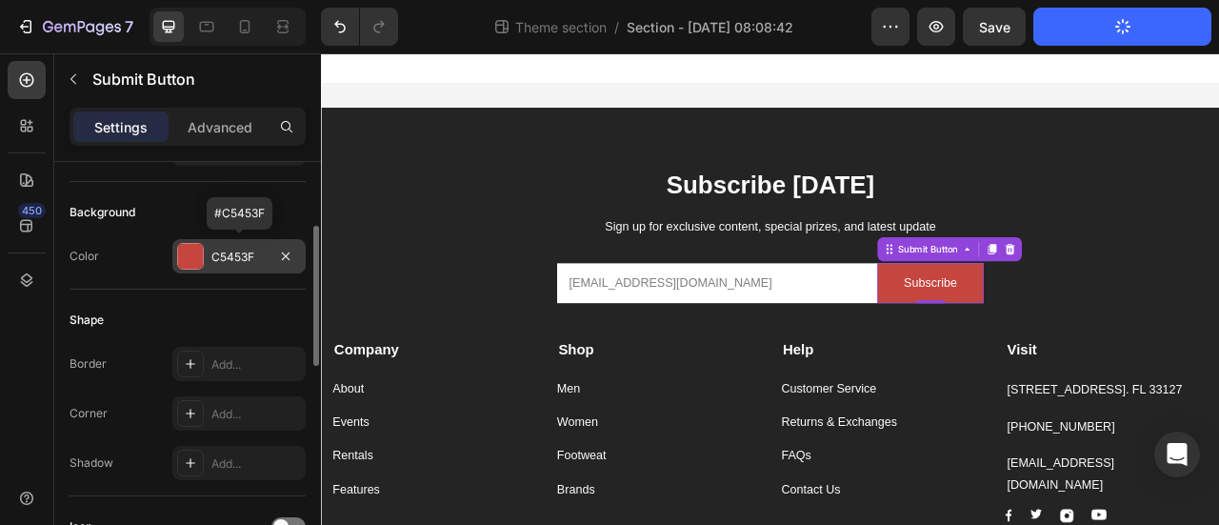
click at [190, 254] on div at bounding box center [190, 256] width 25 height 25
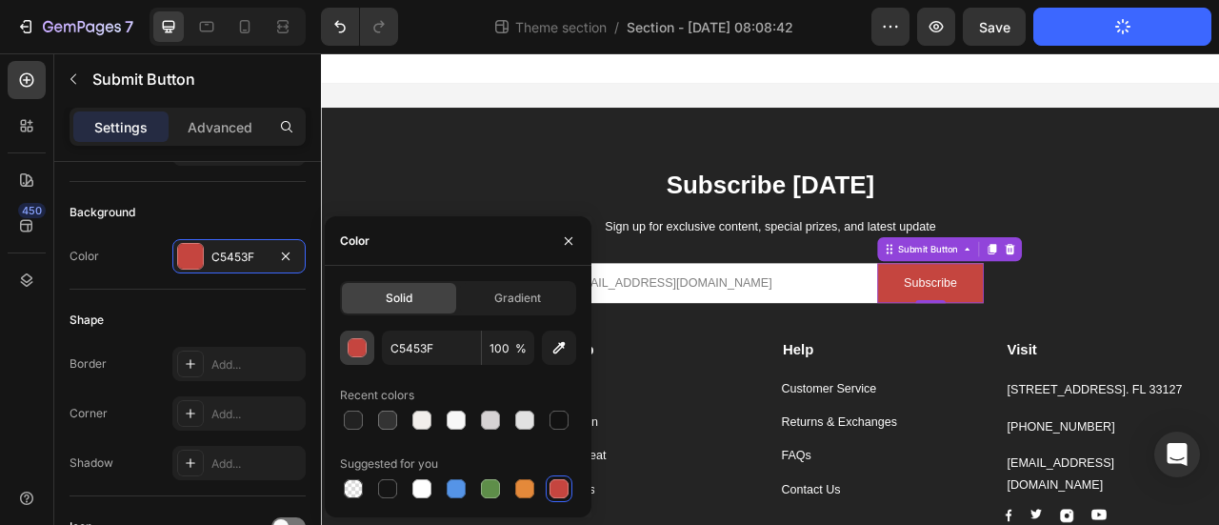
click at [362, 344] on div "button" at bounding box center [358, 348] width 19 height 19
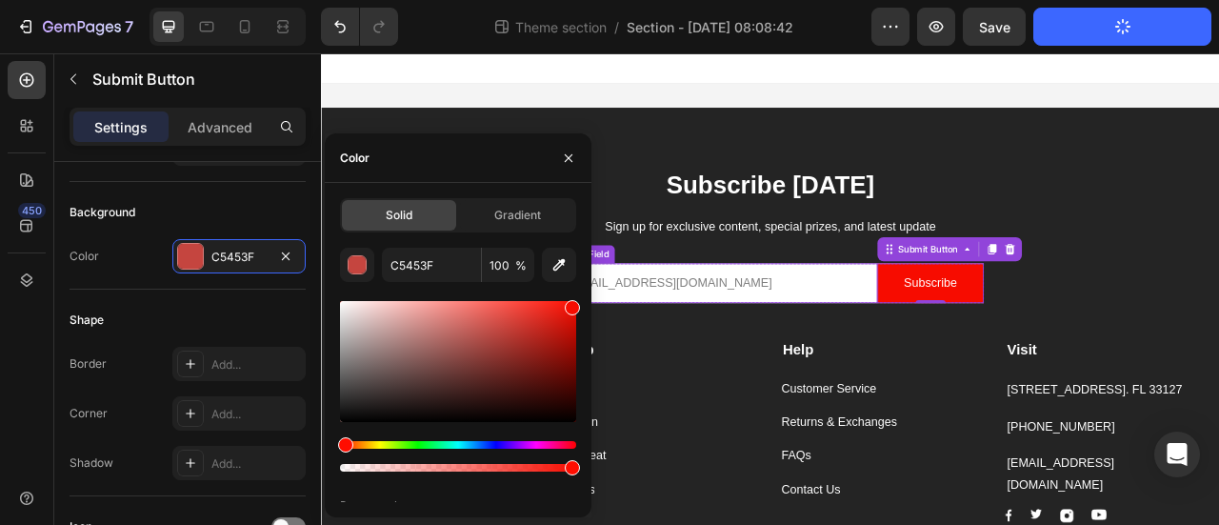
drag, startPoint x: 831, startPoint y: 384, endPoint x: 686, endPoint y: 366, distance: 146.8
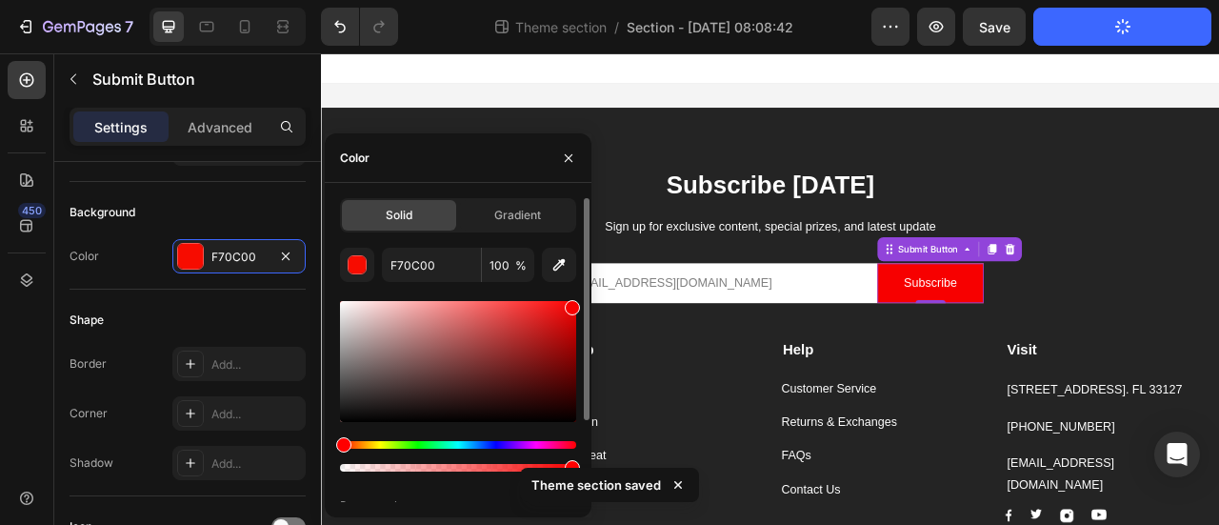
drag, startPoint x: 347, startPoint y: 443, endPoint x: 326, endPoint y: 445, distance: 21.0
click at [326, 445] on div "Solid Gradient F70C00 100 % Recent colors Suggested for you" at bounding box center [458, 405] width 267 height 414
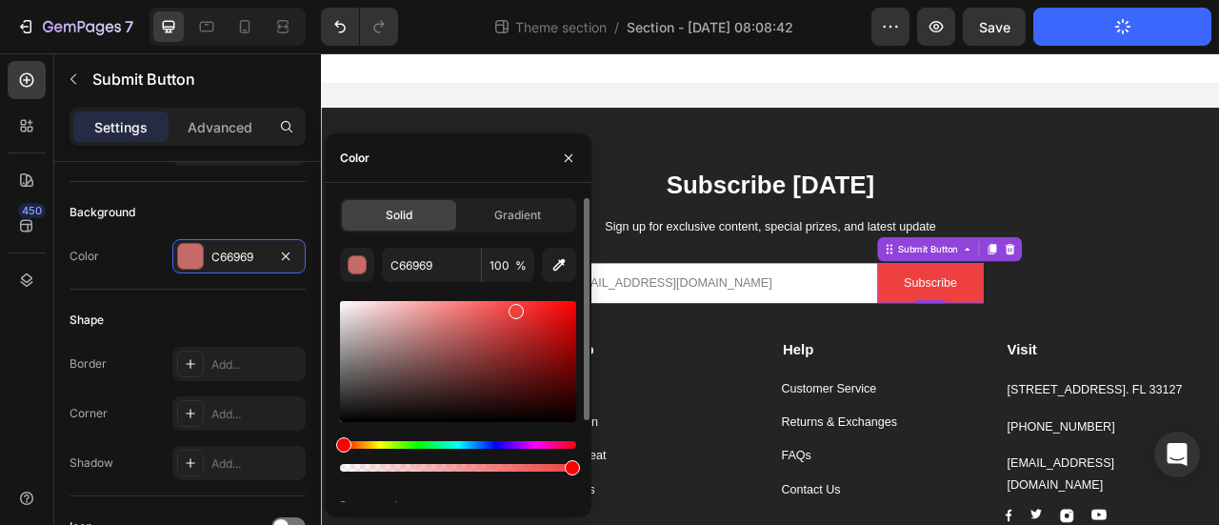
drag, startPoint x: 571, startPoint y: 308, endPoint x: 514, endPoint y: 308, distance: 57.1
click at [514, 308] on div at bounding box center [516, 311] width 15 height 15
drag, startPoint x: 343, startPoint y: 444, endPoint x: 341, endPoint y: 459, distance: 15.4
click at [341, 459] on div at bounding box center [458, 456] width 236 height 30
drag, startPoint x: 512, startPoint y: 314, endPoint x: 533, endPoint y: 323, distance: 22.6
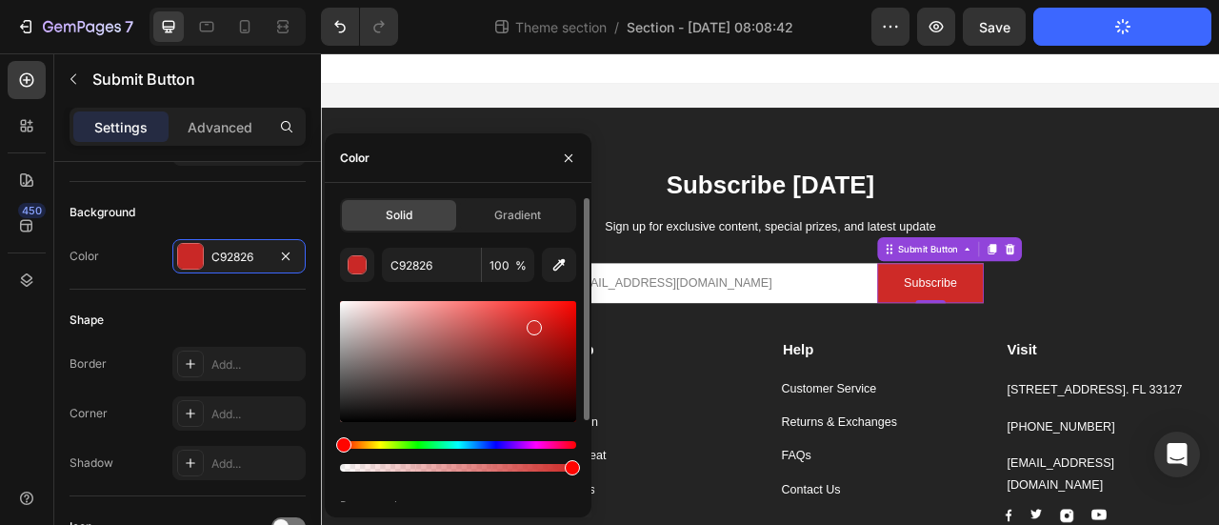
click at [533, 323] on div at bounding box center [534, 327] width 15 height 15
type input "CE2A27"
type input "89"
drag, startPoint x: 568, startPoint y: 468, endPoint x: 550, endPoint y: 464, distance: 17.6
click at [550, 464] on div at bounding box center [554, 467] width 15 height 15
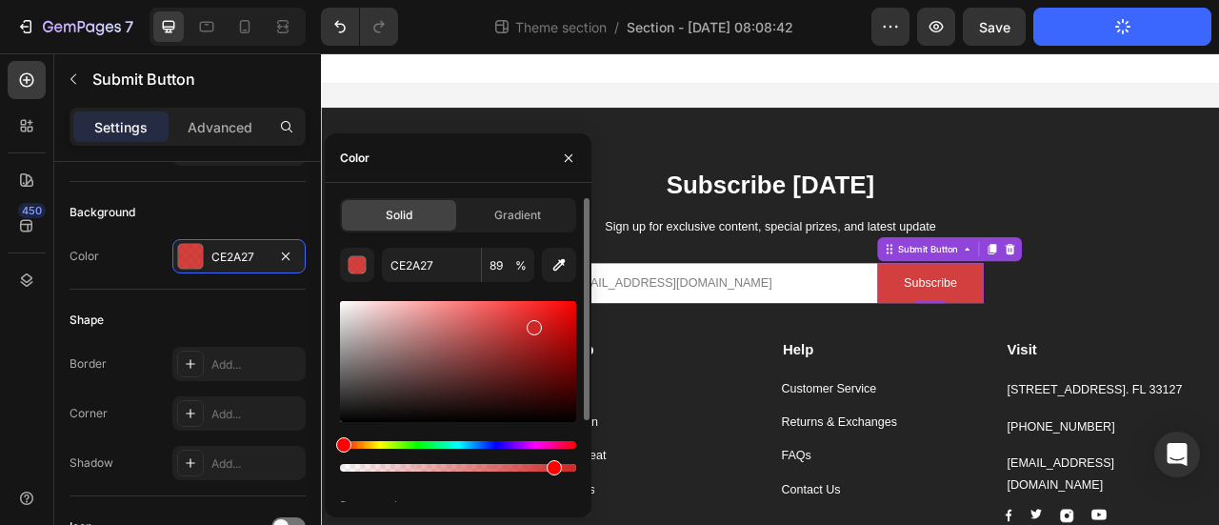
drag, startPoint x: 345, startPoint y: 447, endPoint x: 330, endPoint y: 445, distance: 14.4
click at [330, 445] on div "Solid Gradient CE2A27 89 % Recent colors Suggested for you" at bounding box center [458, 405] width 267 height 414
click at [529, 326] on div at bounding box center [529, 329] width 15 height 15
type input "C92A2A"
click at [813, 444] on div "Men Button" at bounding box center [750, 468] width 258 height 50
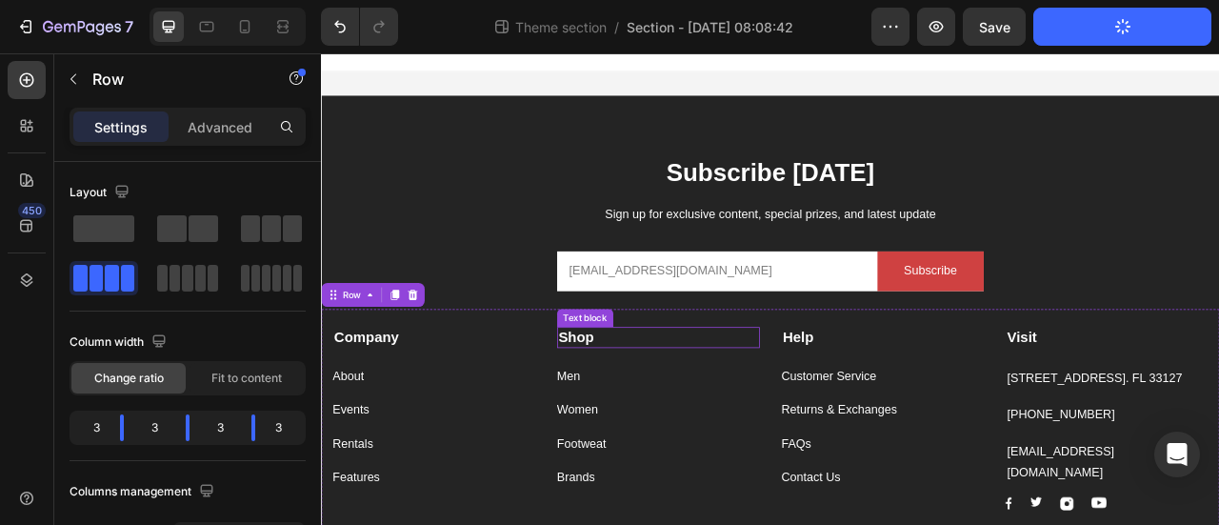
scroll to position [0, 0]
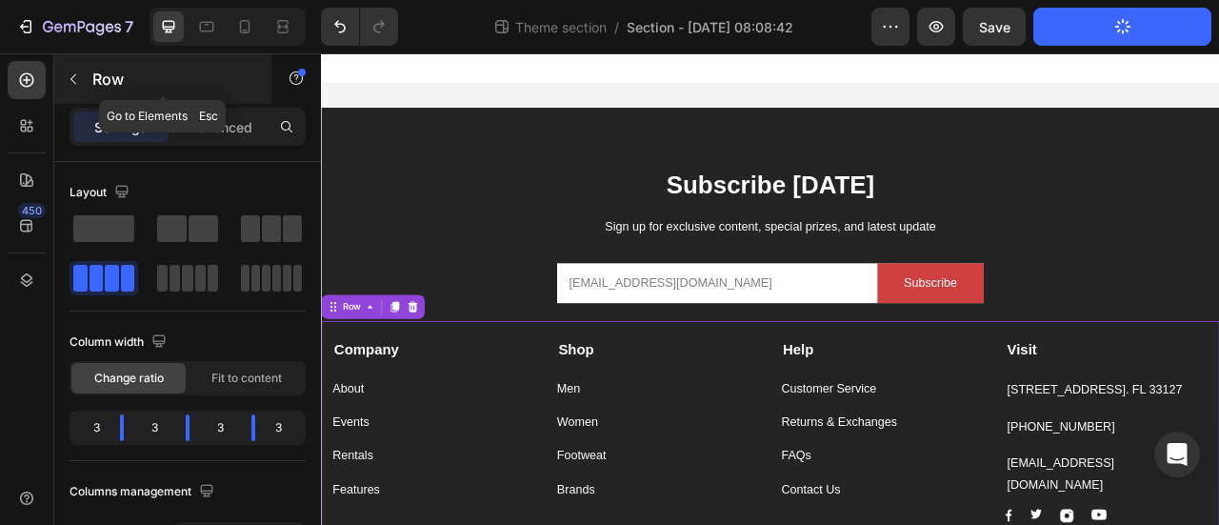
click at [72, 71] on icon "button" at bounding box center [73, 78] width 15 height 15
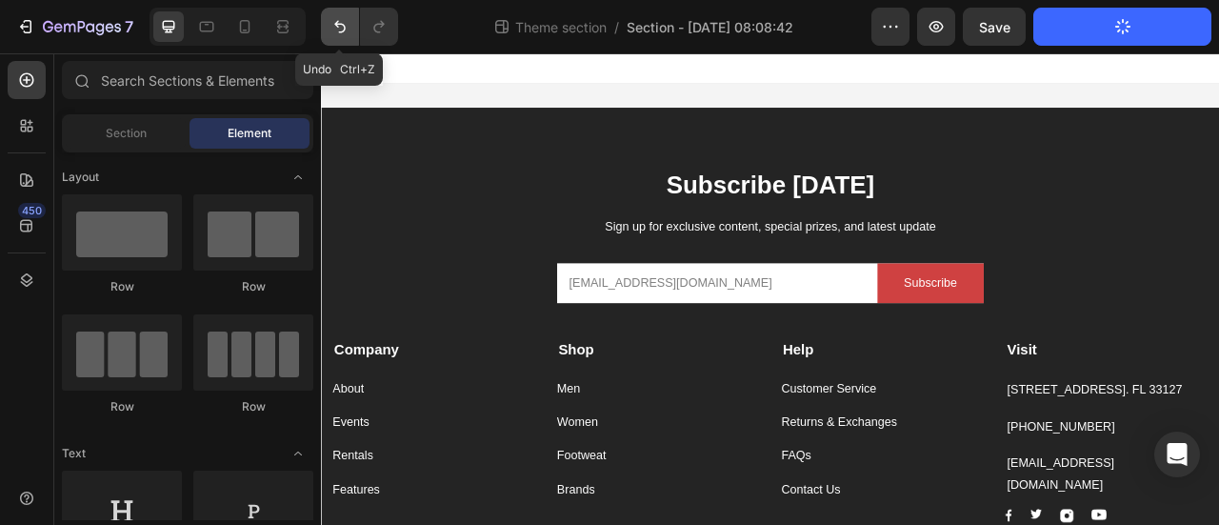
click at [335, 26] on icon "Undo/Redo" at bounding box center [339, 27] width 11 height 12
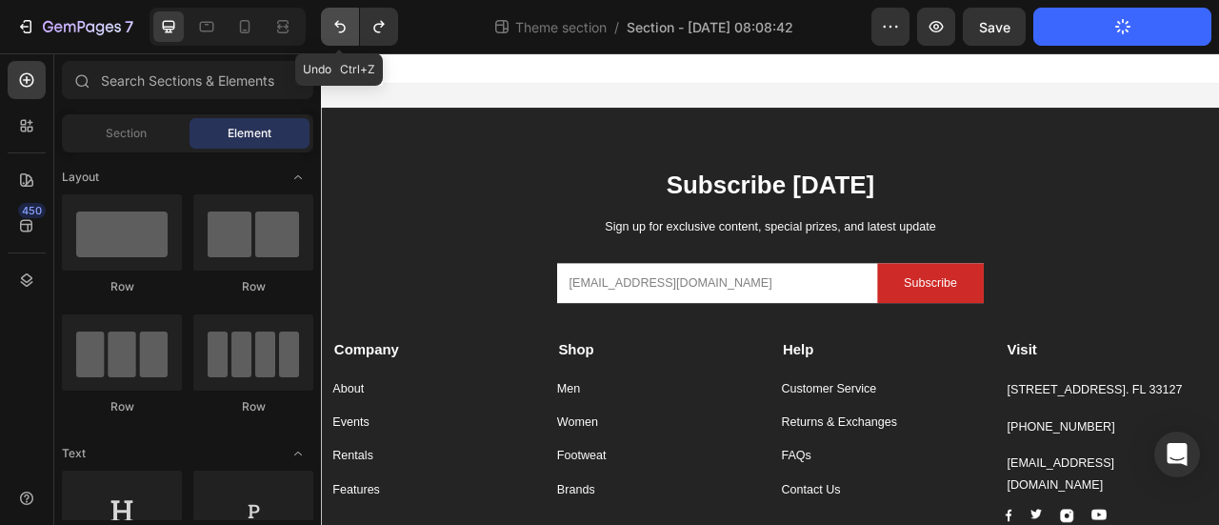
click at [335, 26] on icon "Undo/Redo" at bounding box center [339, 27] width 11 height 12
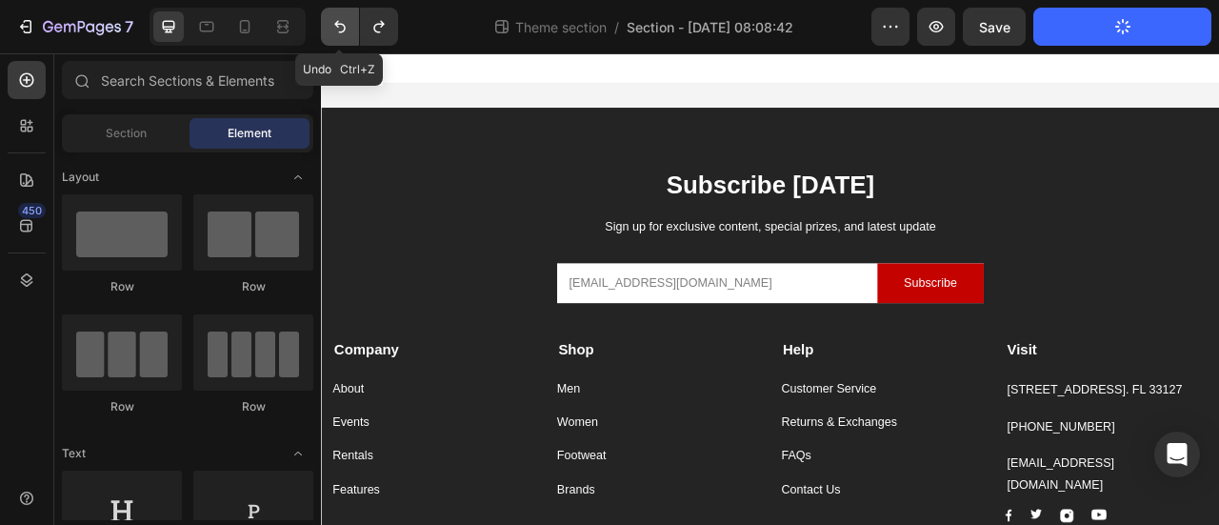
click at [335, 26] on icon "Undo/Redo" at bounding box center [339, 27] width 11 height 12
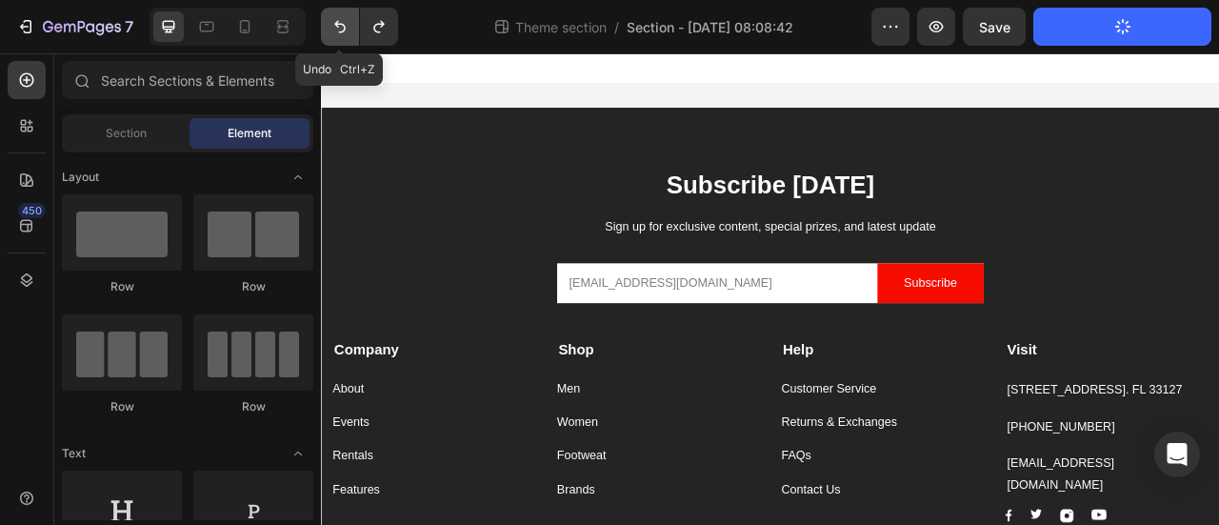
click at [335, 26] on icon "Undo/Redo" at bounding box center [339, 27] width 11 height 12
click at [335, 26] on icon "Undo/Redo" at bounding box center [339, 26] width 19 height 19
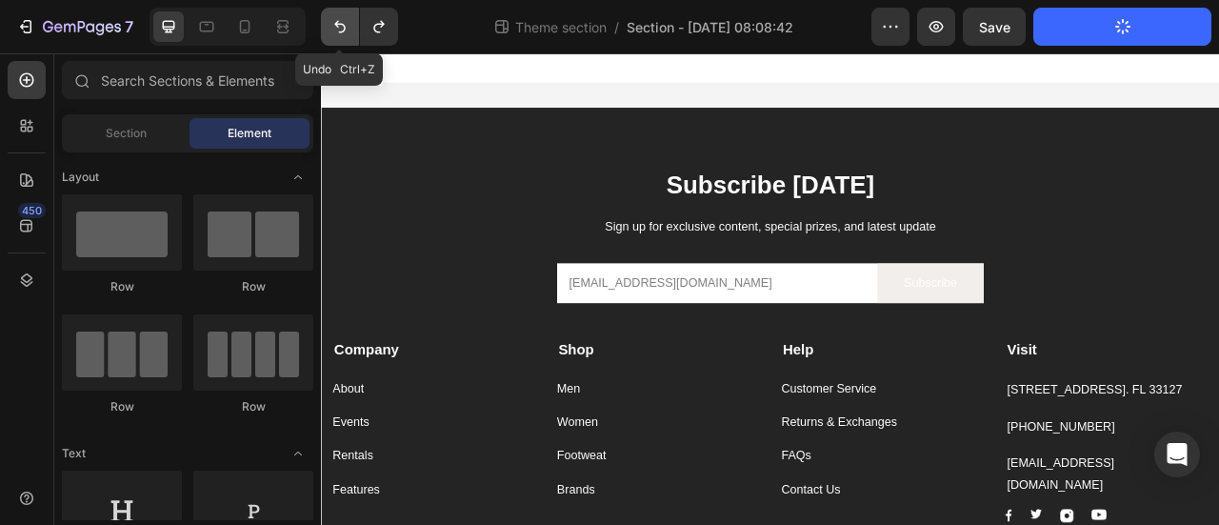
click at [335, 26] on icon "Undo/Redo" at bounding box center [339, 26] width 19 height 19
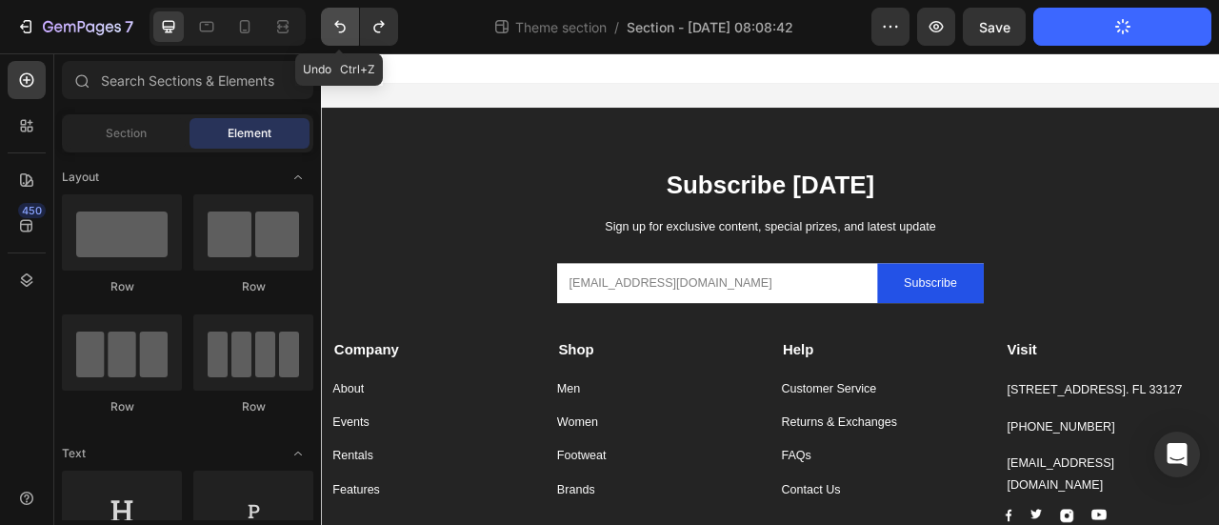
click at [335, 26] on icon "Undo/Redo" at bounding box center [339, 26] width 19 height 19
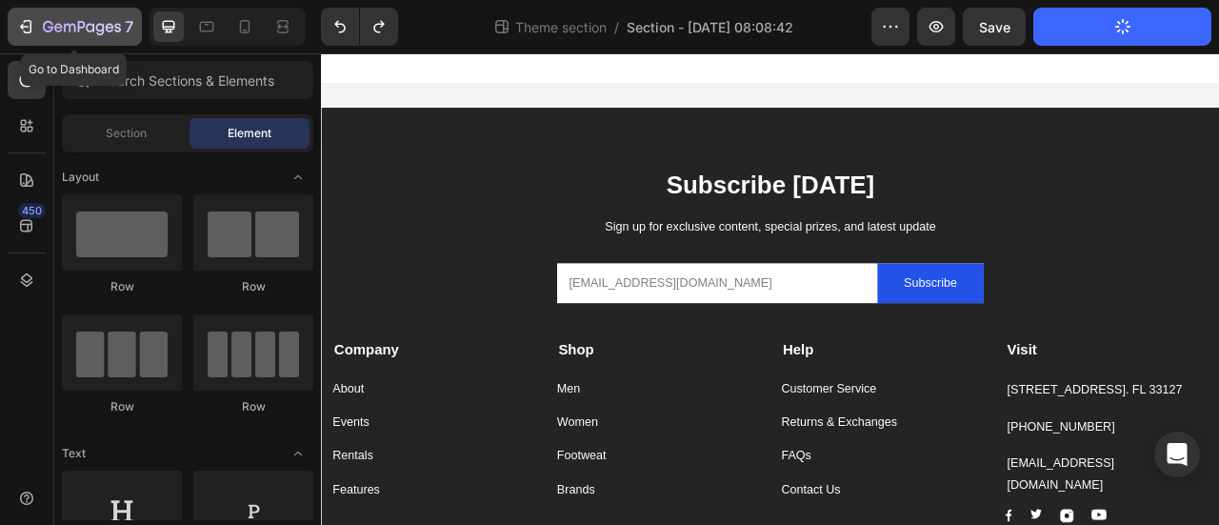
click at [25, 18] on icon "button" at bounding box center [25, 26] width 19 height 19
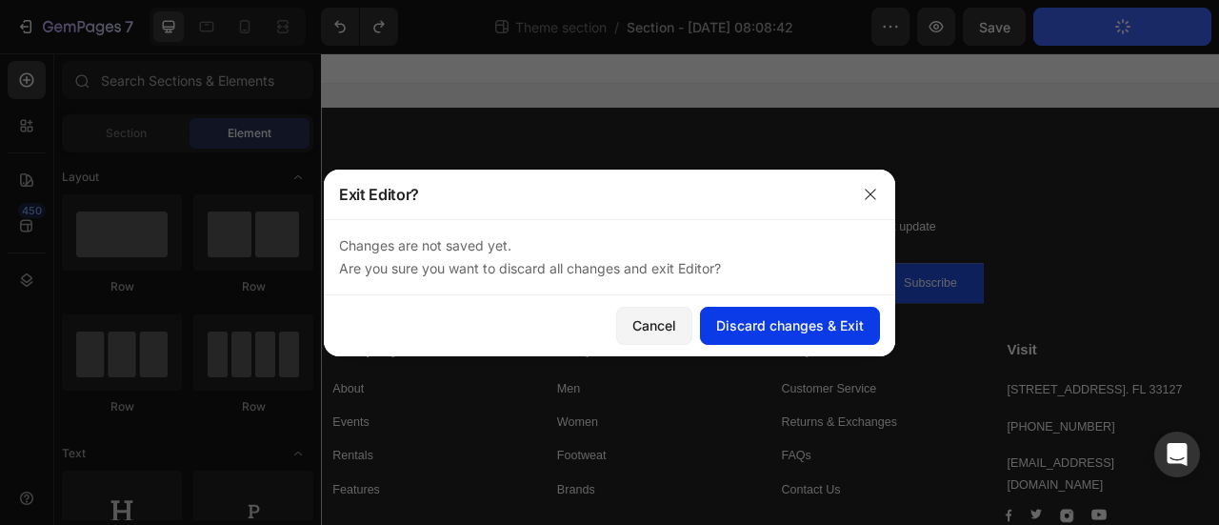
click at [790, 329] on div "Discard changes & Exit" at bounding box center [790, 325] width 148 height 20
